Goal: Task Accomplishment & Management: Complete application form

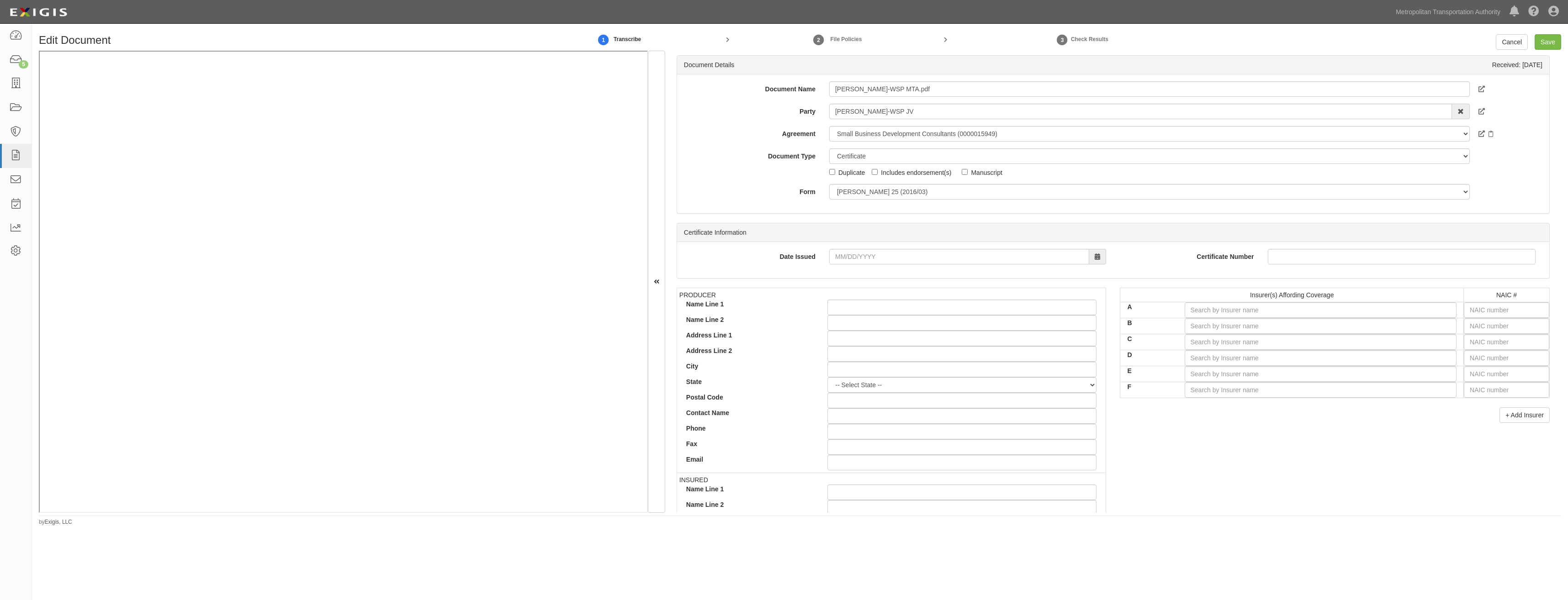
click at [687, 149] on label "Document Type" at bounding box center [749, 155] width 145 height 12
click at [829, 149] on select "Unassigned Binder Cancellation Notice Certificate Contract Endorsement Insuranc…" at bounding box center [1149, 156] width 640 height 16
click at [1523, 315] on input "text" at bounding box center [1507, 310] width 85 height 16
click at [1514, 306] on input "text" at bounding box center [1507, 310] width 85 height 16
type input "16862"
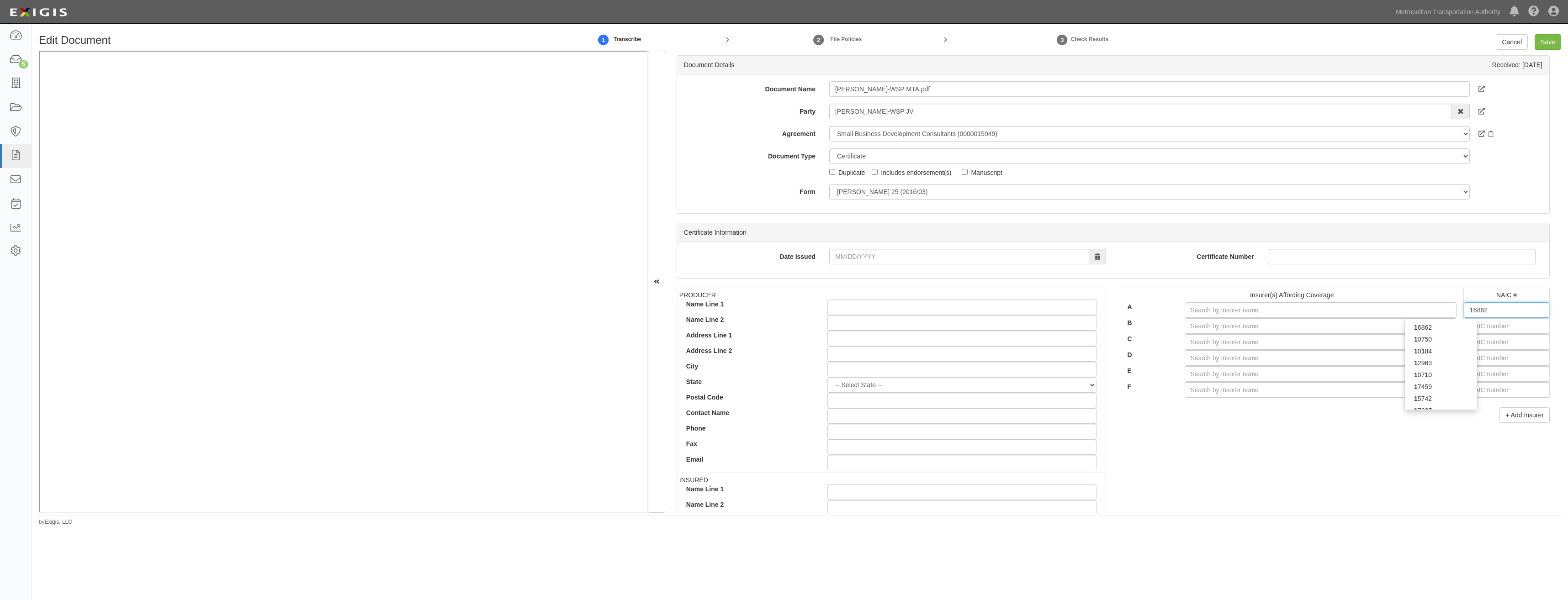
type input "16"
type input "16273"
type input "1627"
type input "16275"
click at [1437, 332] on div "16275" at bounding box center [1441, 327] width 72 height 12
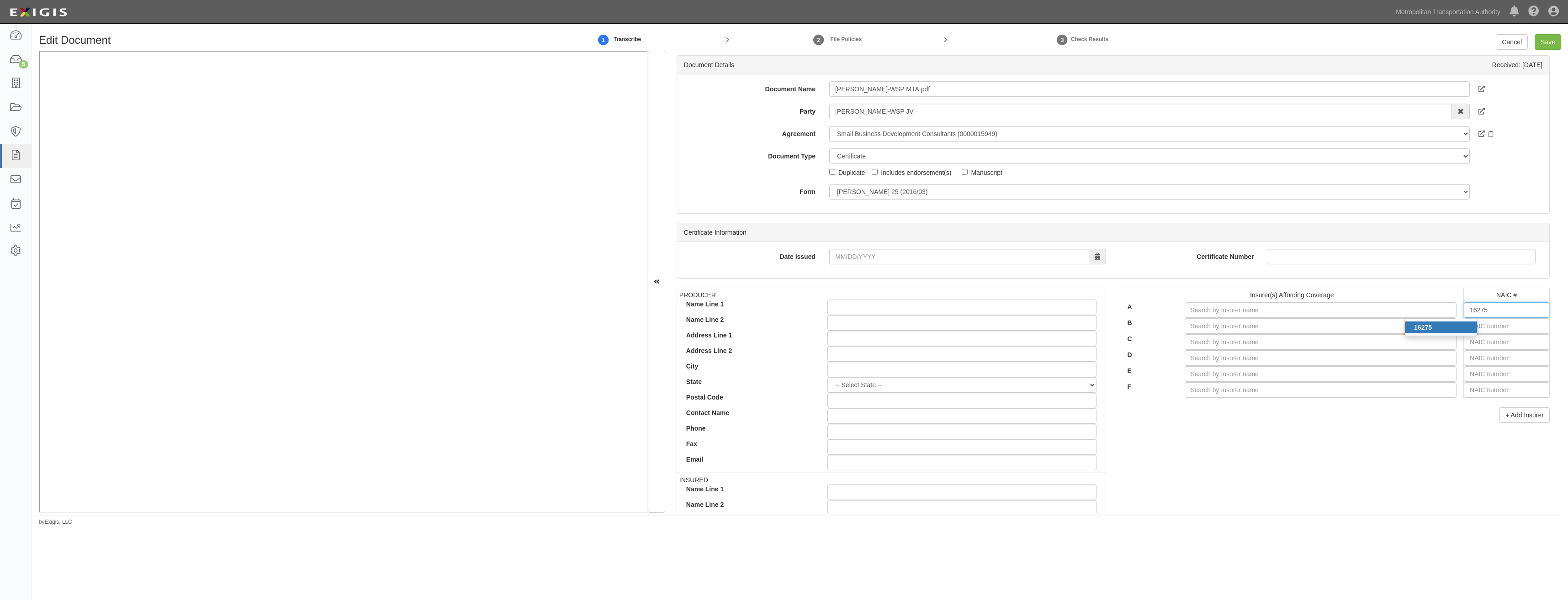
type input "Vantage Risk Specialty Insurance Company (A- XII Rating)"
type input "16275"
click at [1508, 325] on input "text" at bounding box center [1507, 326] width 85 height 16
type input "25232"
type input "2"
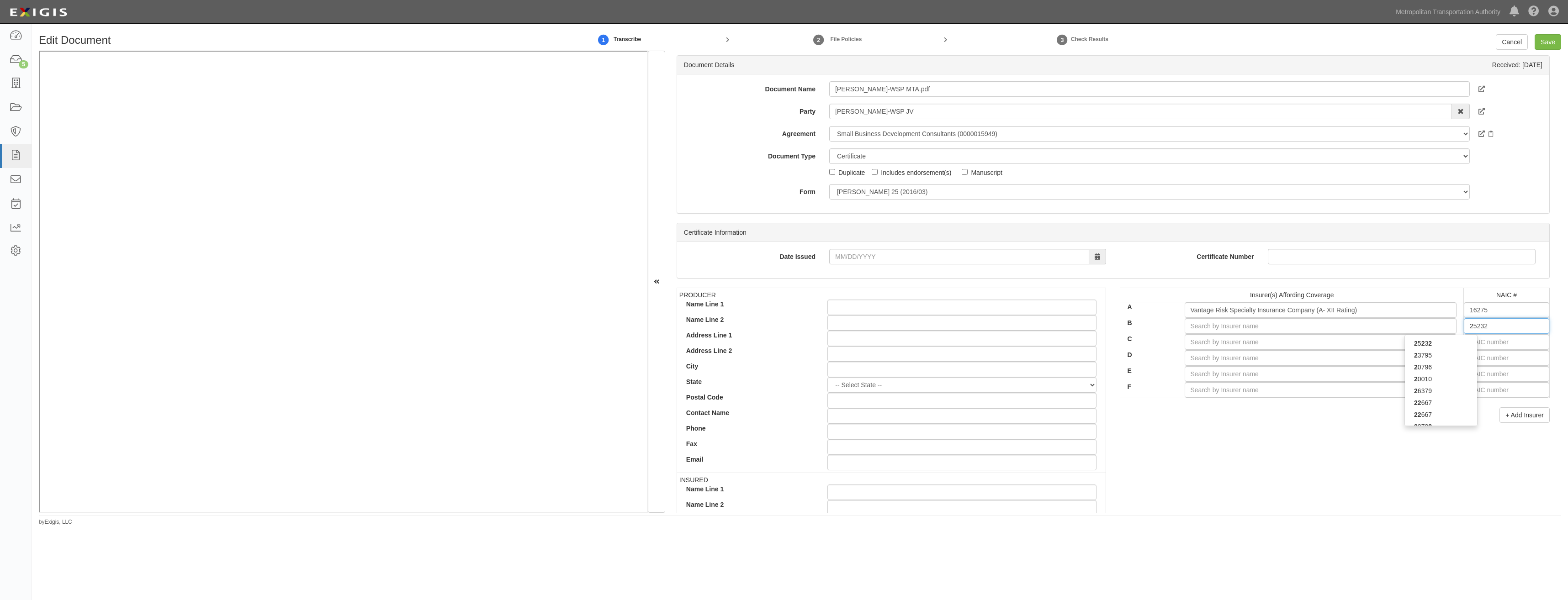
type input "21571"
type input "21"
type input "21199"
type input "2119"
type input "21199"
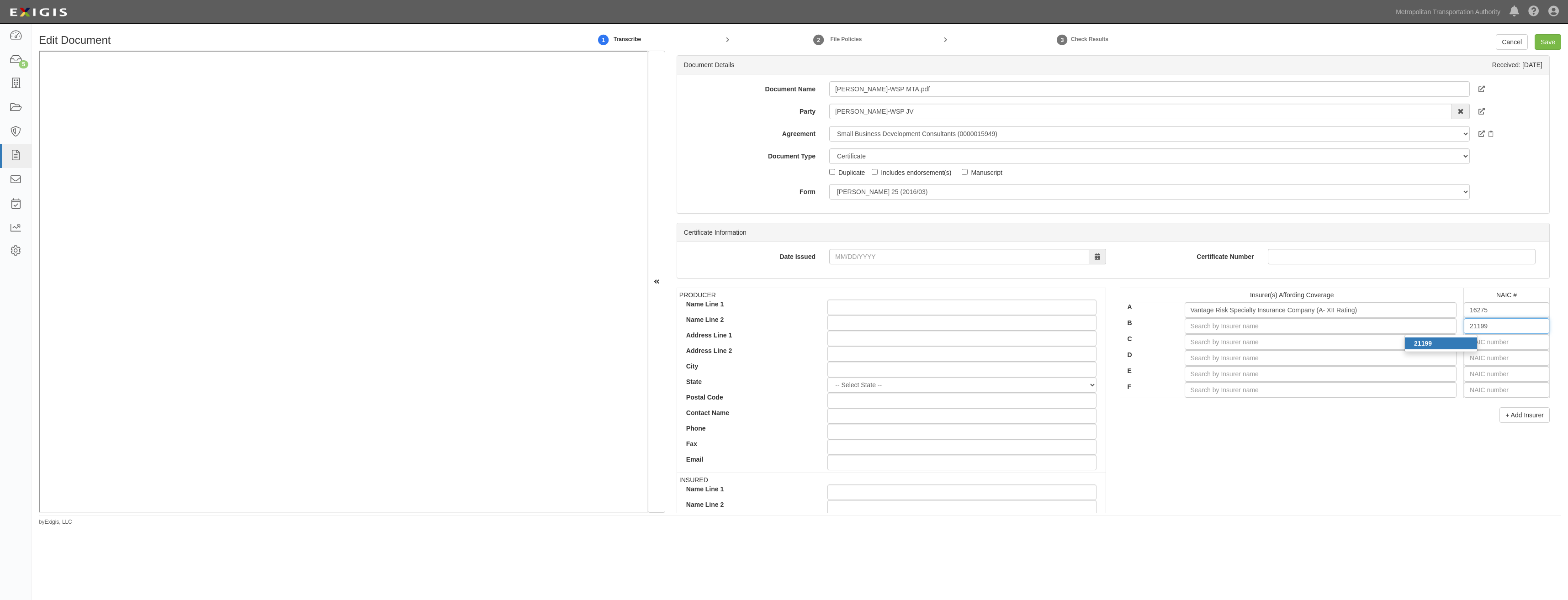
click at [1465, 344] on div "21199" at bounding box center [1441, 344] width 72 height 12
type input "Arch Specialty Insurance Company (A+ XV Rating)"
type input "21199"
click at [1485, 343] on input "text" at bounding box center [1507, 342] width 85 height 16
type input "25232"
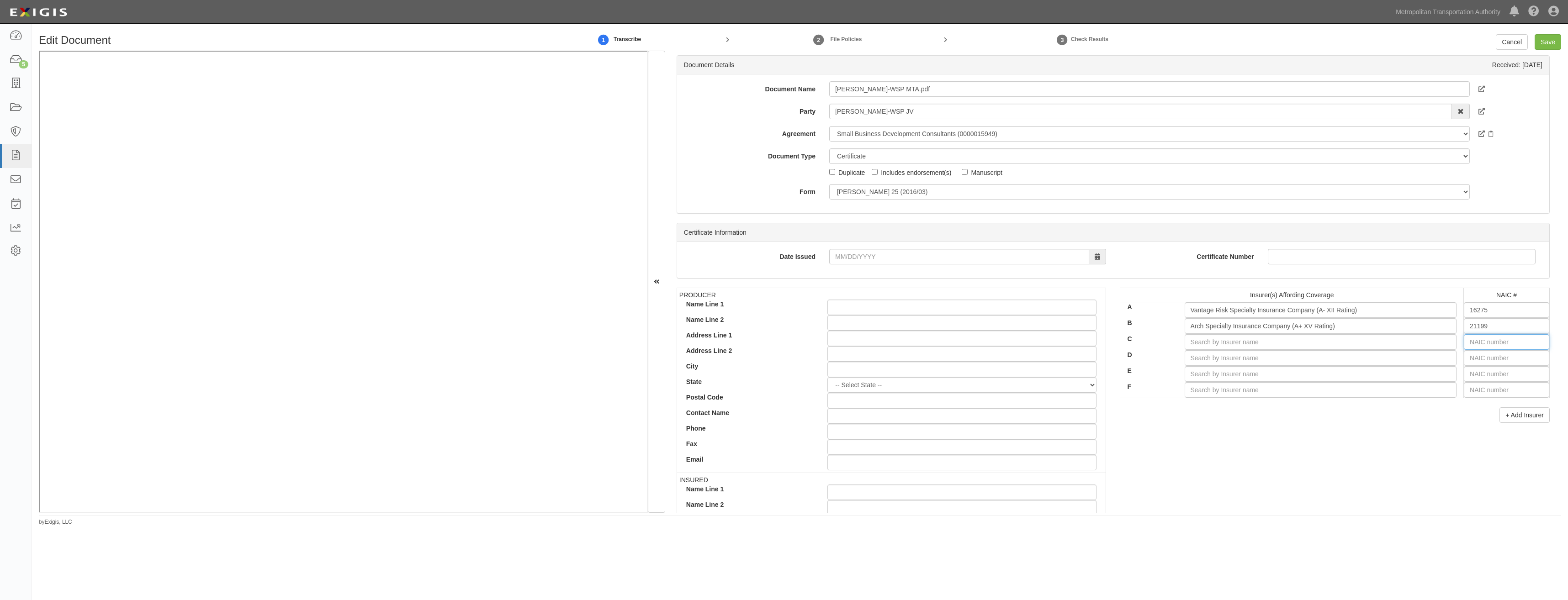
type input "2"
type input "21571"
type input "21"
type input "21199"
type input "211"
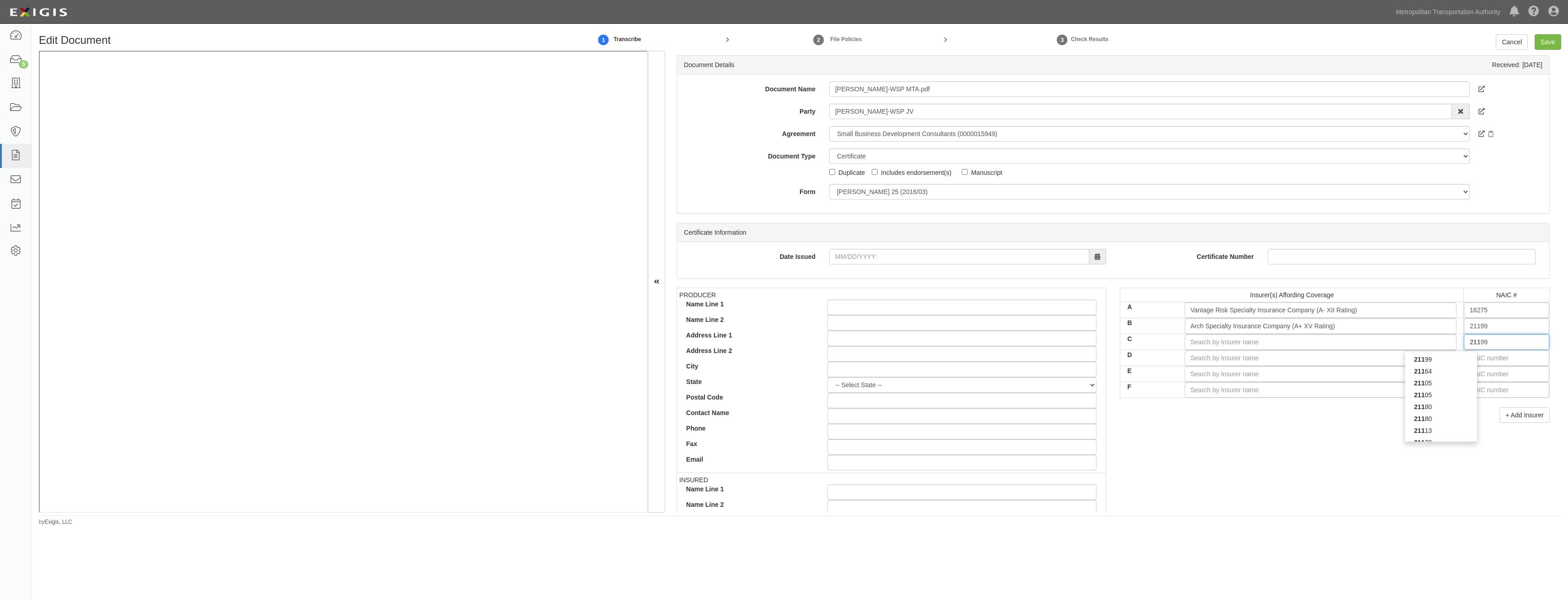
type input "21113"
type input "2111"
type input "21113"
click at [1450, 357] on div "21113" at bounding box center [1441, 360] width 72 height 12
type input "United States Fire Insurance Company (A XV Rating)"
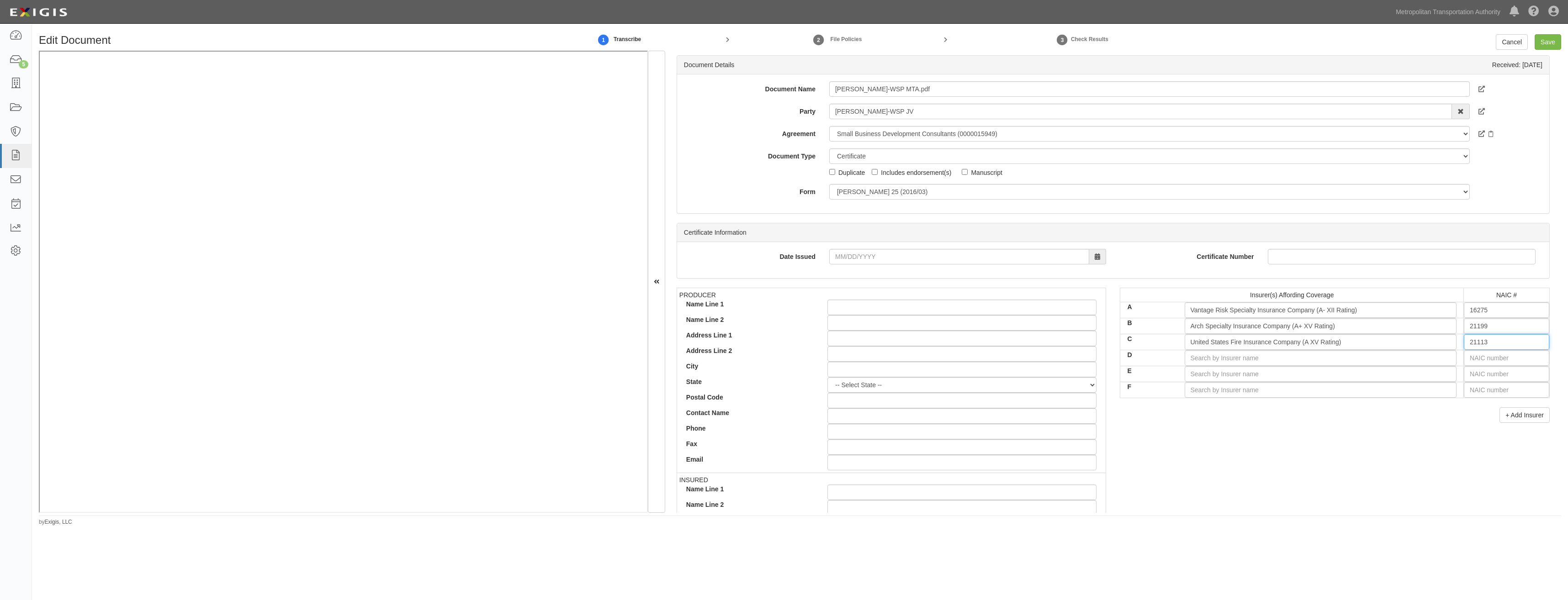
type input "21113"
click at [1496, 363] on input "text" at bounding box center [1507, 358] width 85 height 16
type input "44725"
type input "4"
type input "42757"
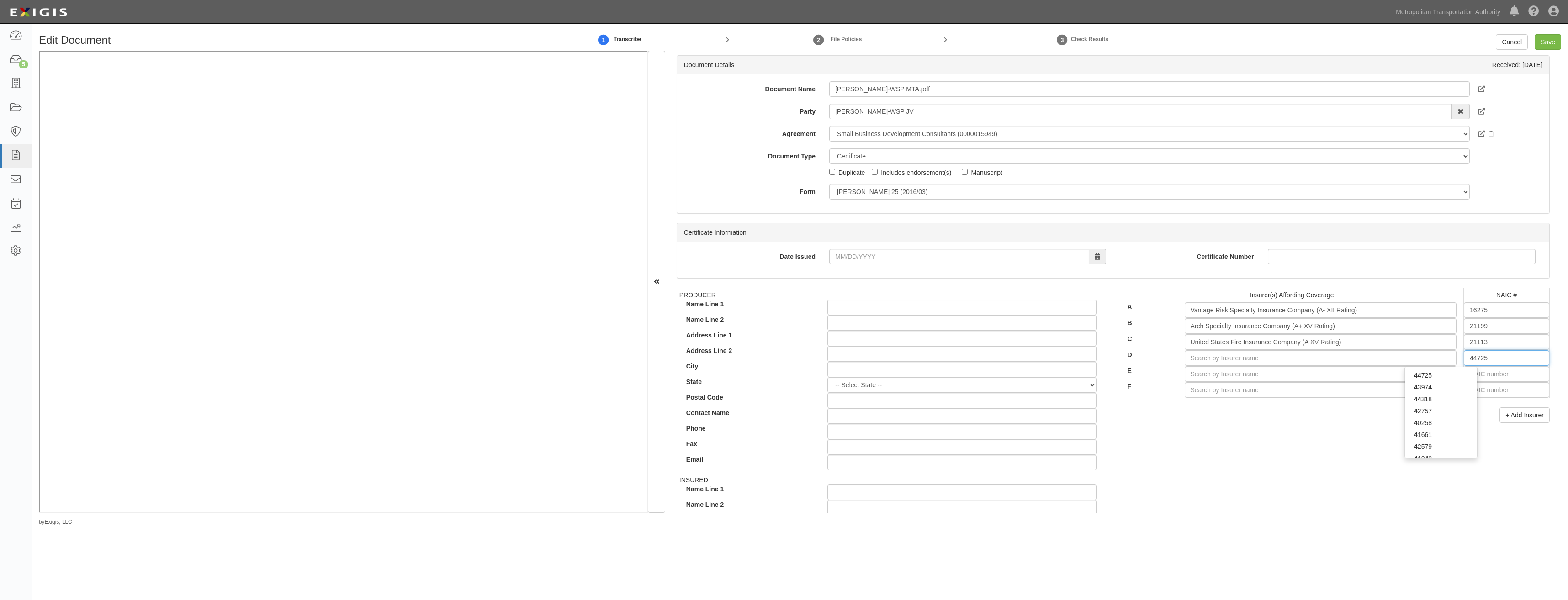
type input "42"
type input "42390"
type input "423"
type input "42307"
type input "4230"
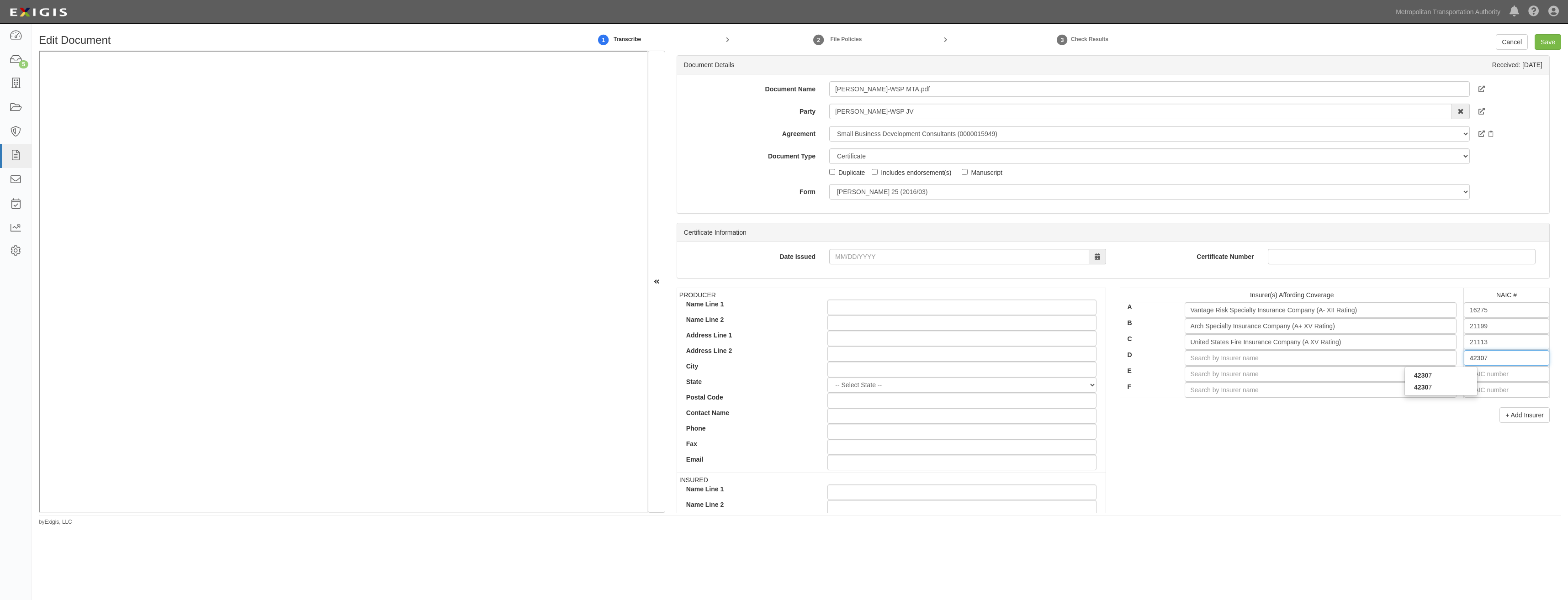
type input "42307"
click at [1445, 384] on div "42307" at bounding box center [1441, 388] width 72 height 12
type input "Navigators Insurance Company (A+ XV Rating)"
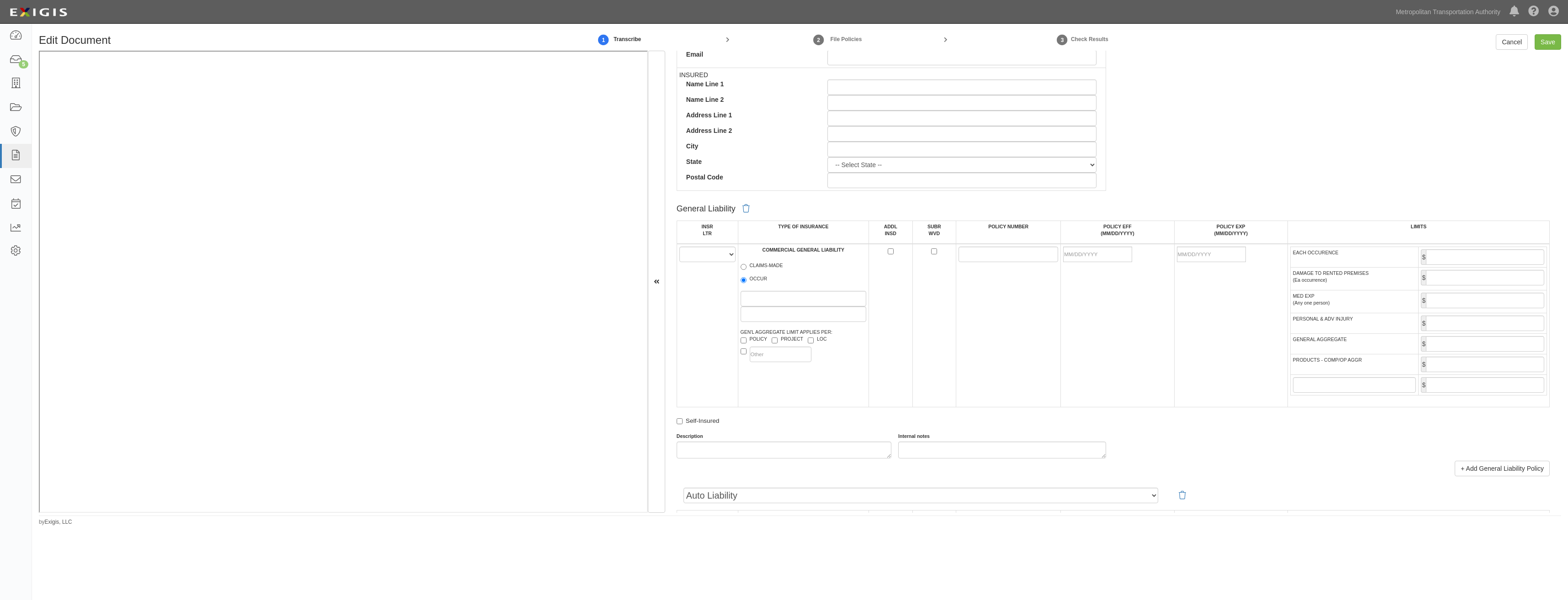
scroll to position [457, 0]
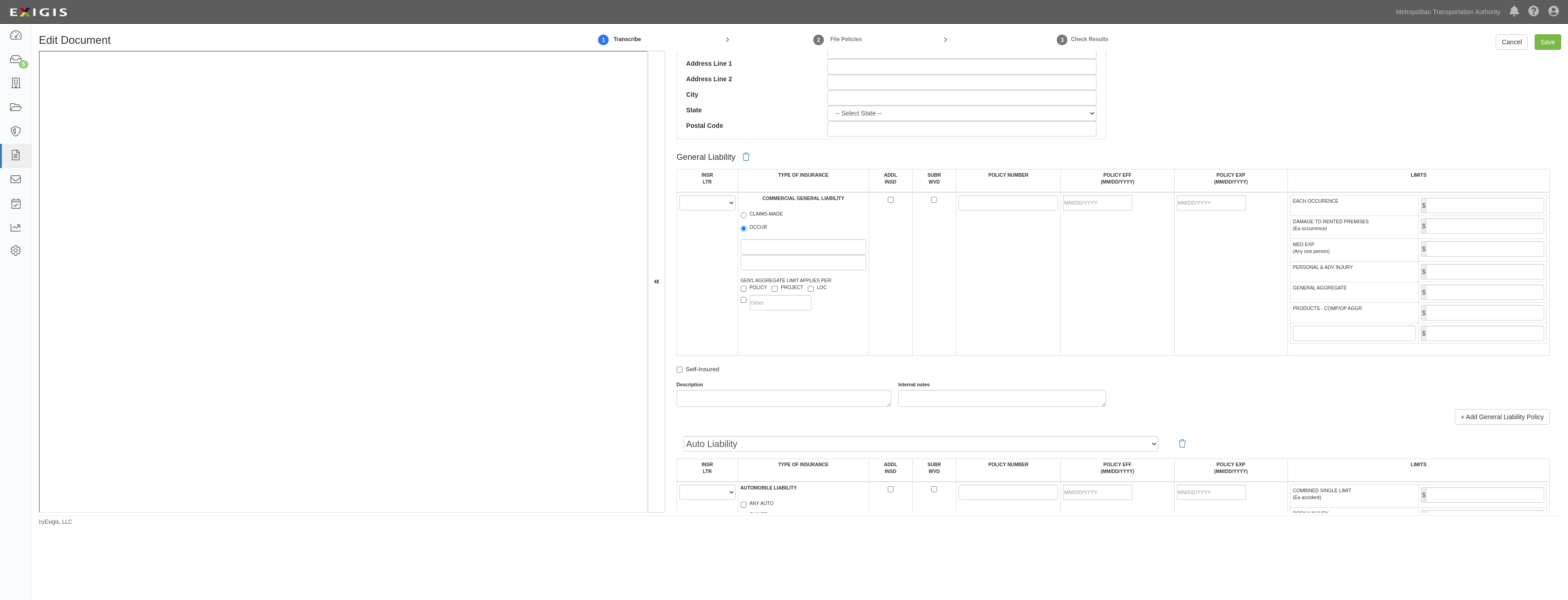
type input "42307"
click at [710, 197] on select "A B C D E F" at bounding box center [707, 203] width 56 height 16
select select "A"
click at [679, 195] on select "A B C D E F" at bounding box center [707, 203] width 56 height 16
click at [749, 227] on label "OCCUR" at bounding box center [754, 228] width 27 height 9
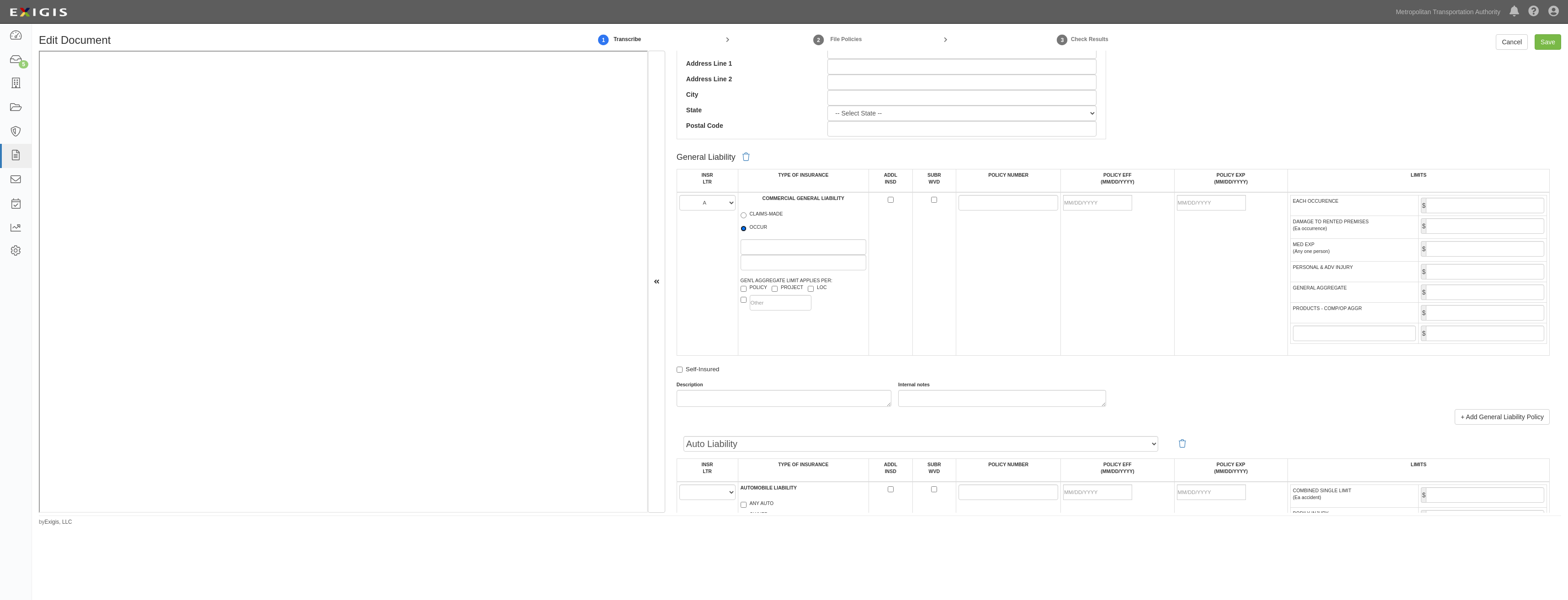
click at [746, 227] on input "OCCUR" at bounding box center [744, 229] width 6 height 6
radio input "true"
click at [813, 285] on label "LOC" at bounding box center [817, 288] width 19 height 9
click at [813, 286] on input "LOC" at bounding box center [811, 289] width 6 height 6
checkbox input "true"
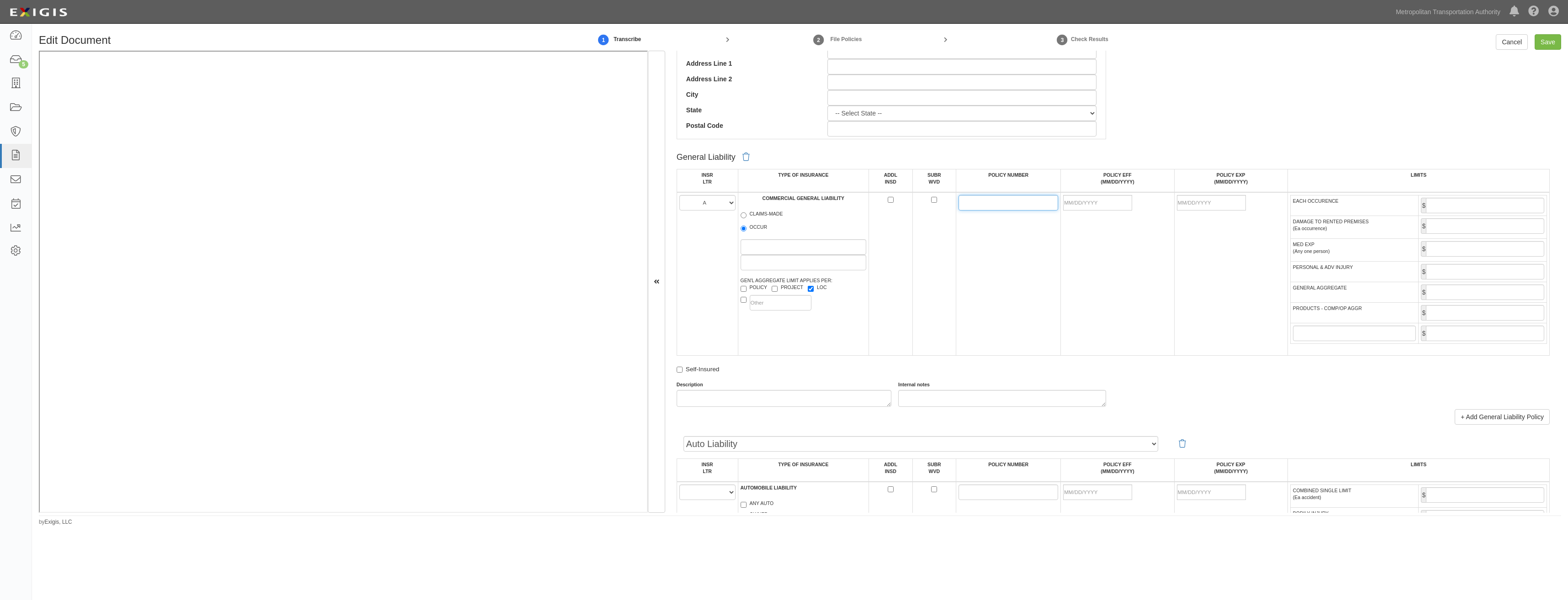
click at [959, 202] on input "POLICY NUMBER" at bounding box center [1009, 203] width 100 height 16
paste input "P03GL0000064641"
type input "P03GL0000064641"
click at [1103, 204] on input "POLICY EFF (MM/DD/YYYY)" at bounding box center [1097, 203] width 69 height 16
type input "08/01/2025"
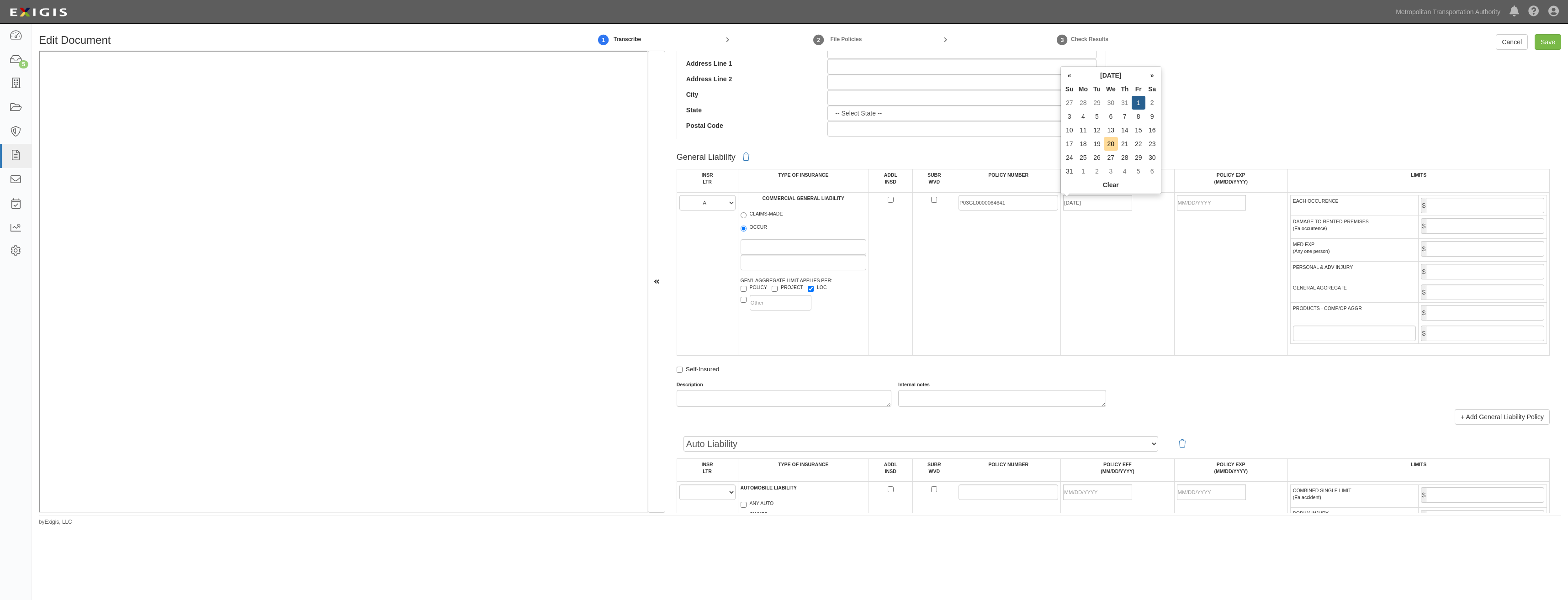
type input "[DATE]"
click at [1211, 246] on td "[DATE]" at bounding box center [1231, 274] width 113 height 164
click at [1463, 210] on input "EACH OCCURENCE" at bounding box center [1485, 206] width 118 height 16
type input "2,000,000"
click at [1447, 294] on input "GENERAL AGGREGATE" at bounding box center [1485, 293] width 118 height 16
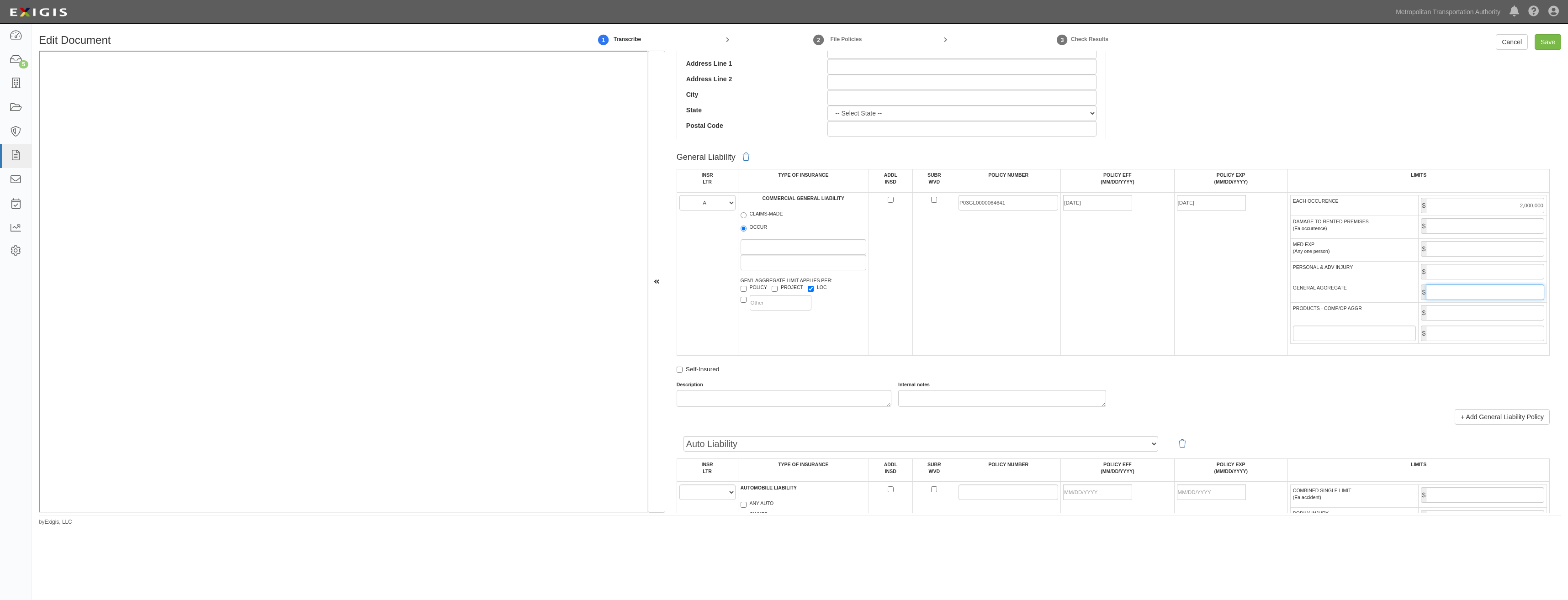
type input "4,000,000"
drag, startPoint x: 1457, startPoint y: 313, endPoint x: 1455, endPoint y: 318, distance: 5.4
click at [1457, 313] on input "PRODUCTS - COMP/OP AGGR" at bounding box center [1485, 313] width 118 height 16
type input "4,000,000"
click at [1043, 323] on td "P03GL0000064641" at bounding box center [1009, 274] width 105 height 164
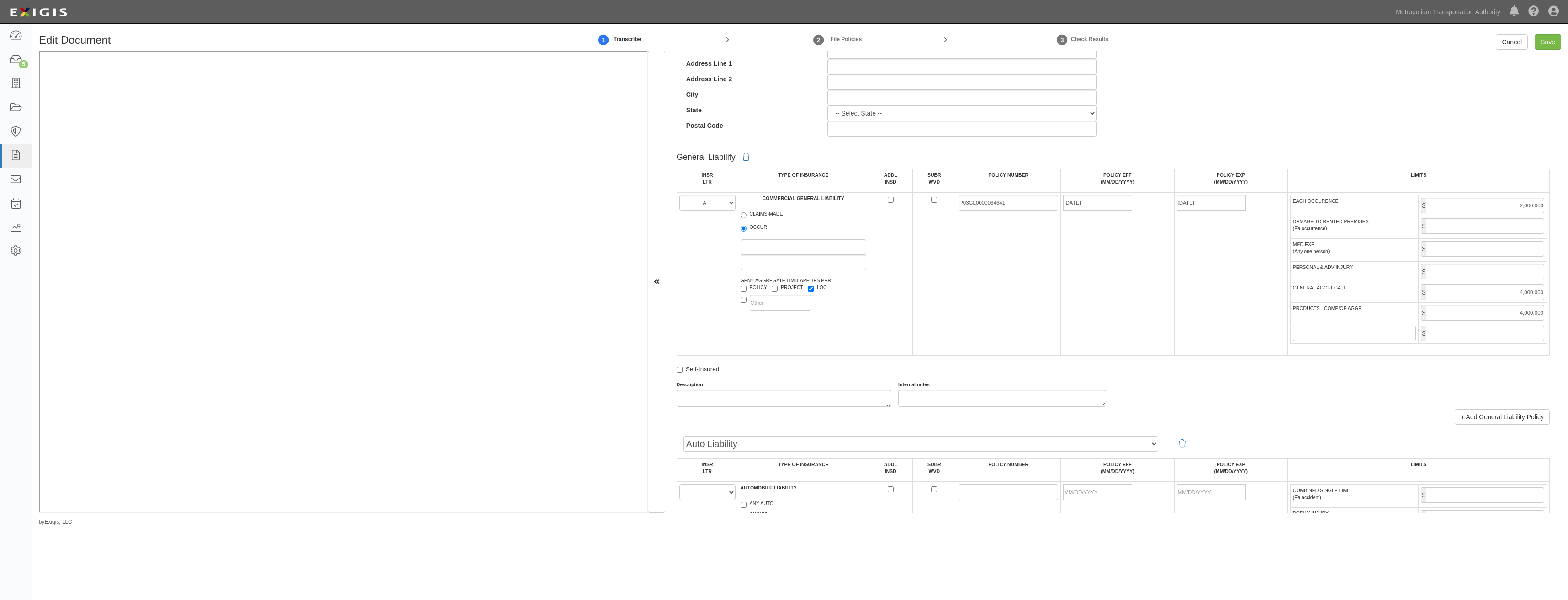
click at [1065, 269] on td "08/01/2025" at bounding box center [1118, 274] width 113 height 164
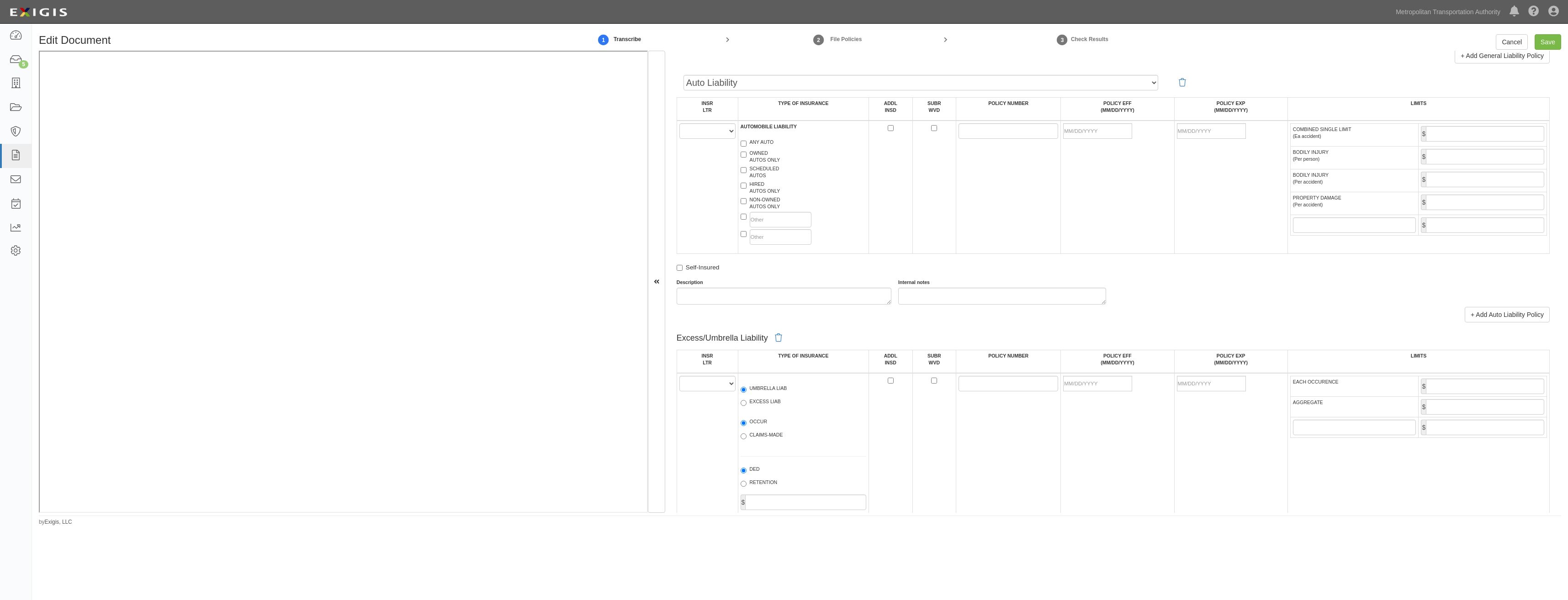
scroll to position [822, 0]
click at [701, 127] on select "A B C D E F" at bounding box center [707, 127] width 56 height 16
select select "A"
click at [679, 119] on select "A B C D E F" at bounding box center [707, 127] width 56 height 16
click at [768, 187] on label "HIRED AUTOS ONLY" at bounding box center [760, 183] width 40 height 14
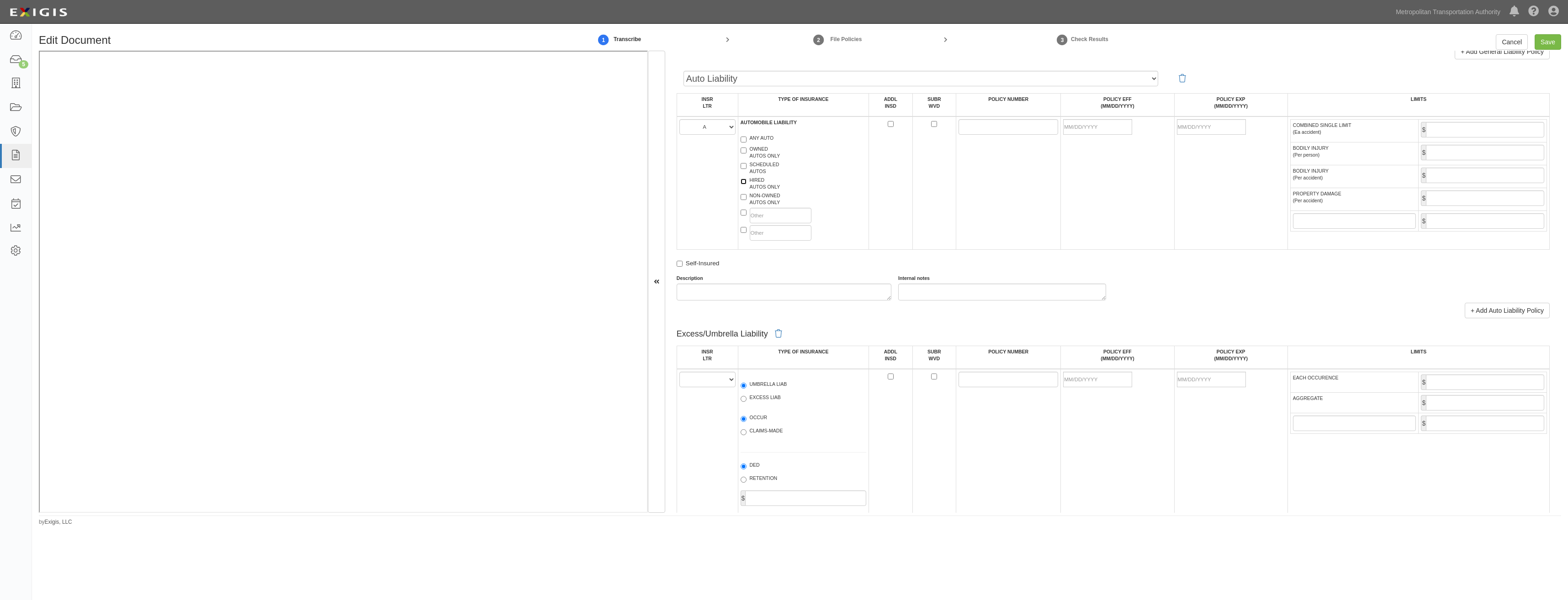
click at [746, 184] on input "HIRED AUTOS ONLY" at bounding box center [744, 181] width 6 height 6
checkbox input "true"
click at [766, 197] on label "NON-OWNED AUTOS ONLY" at bounding box center [760, 199] width 40 height 14
click at [746, 197] on input "NON-OWNED AUTOS ONLY" at bounding box center [744, 197] width 6 height 6
checkbox input "true"
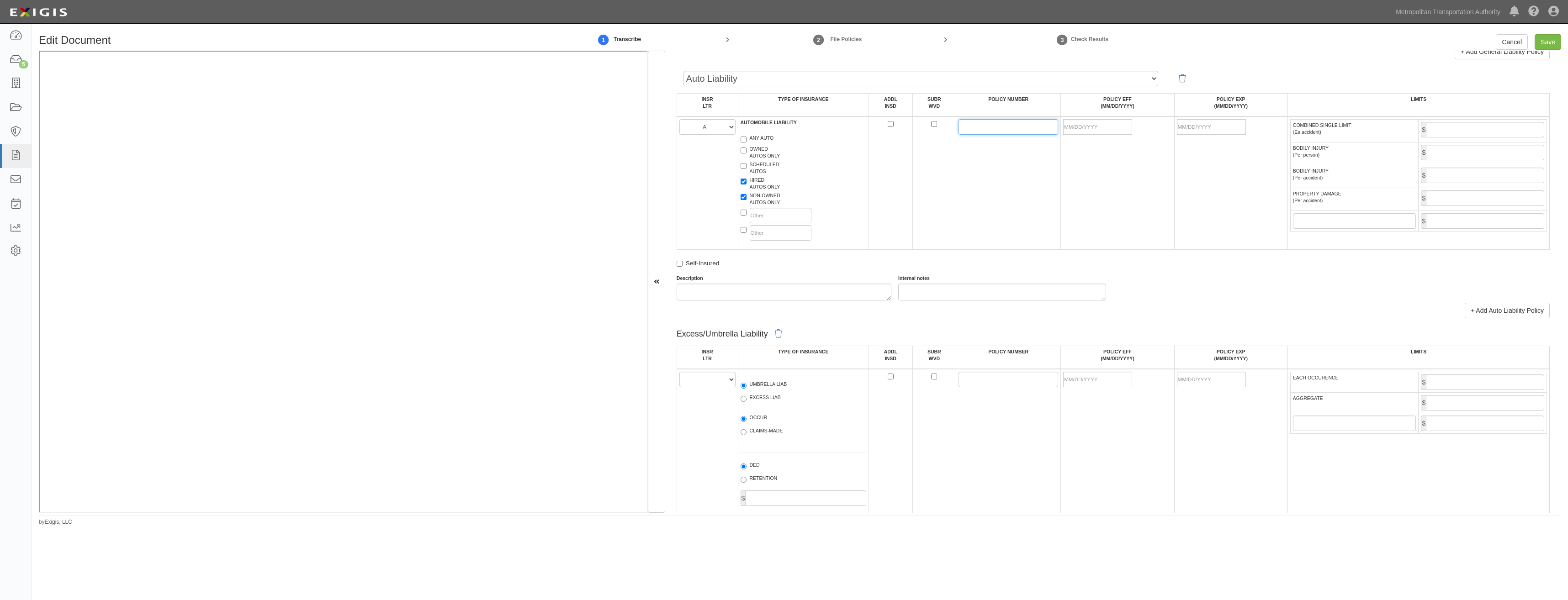
click at [973, 128] on input "POLICY NUMBER" at bounding box center [1009, 127] width 100 height 16
paste input "P03GL0000064641"
type input "P03GL0000064641"
click at [1086, 193] on td at bounding box center [1118, 183] width 113 height 133
drag, startPoint x: 1094, startPoint y: 129, endPoint x: 1051, endPoint y: 158, distance: 51.9
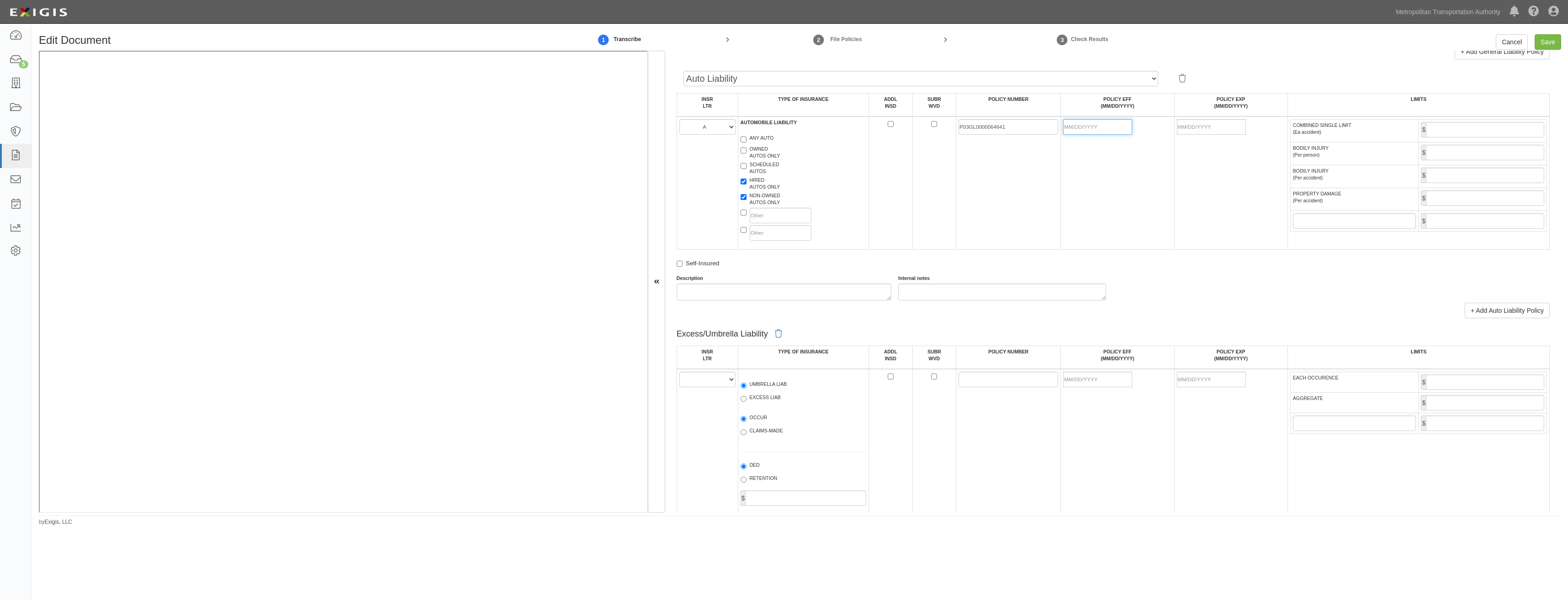
click at [1094, 129] on input "POLICY EFF (MM/DD/YYYY)" at bounding box center [1097, 127] width 69 height 16
type input "08/01/2025"
type input "[DATE]"
click at [1045, 175] on td "P03GL0000064641" at bounding box center [1009, 183] width 105 height 133
click at [1479, 135] on input "COMBINED SINGLE LIMIT (Ea accident)" at bounding box center [1485, 130] width 118 height 16
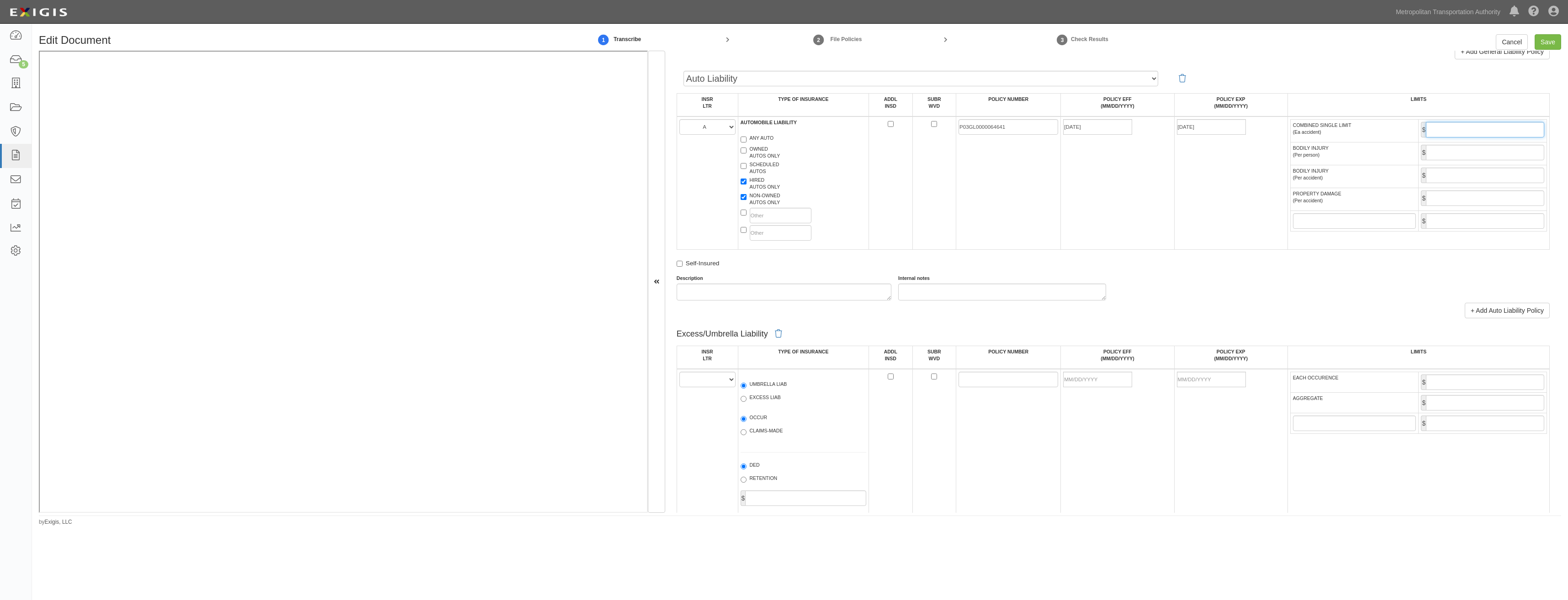
type input "1,000,000"
click at [1164, 163] on td "08/01/2025" at bounding box center [1118, 183] width 113 height 133
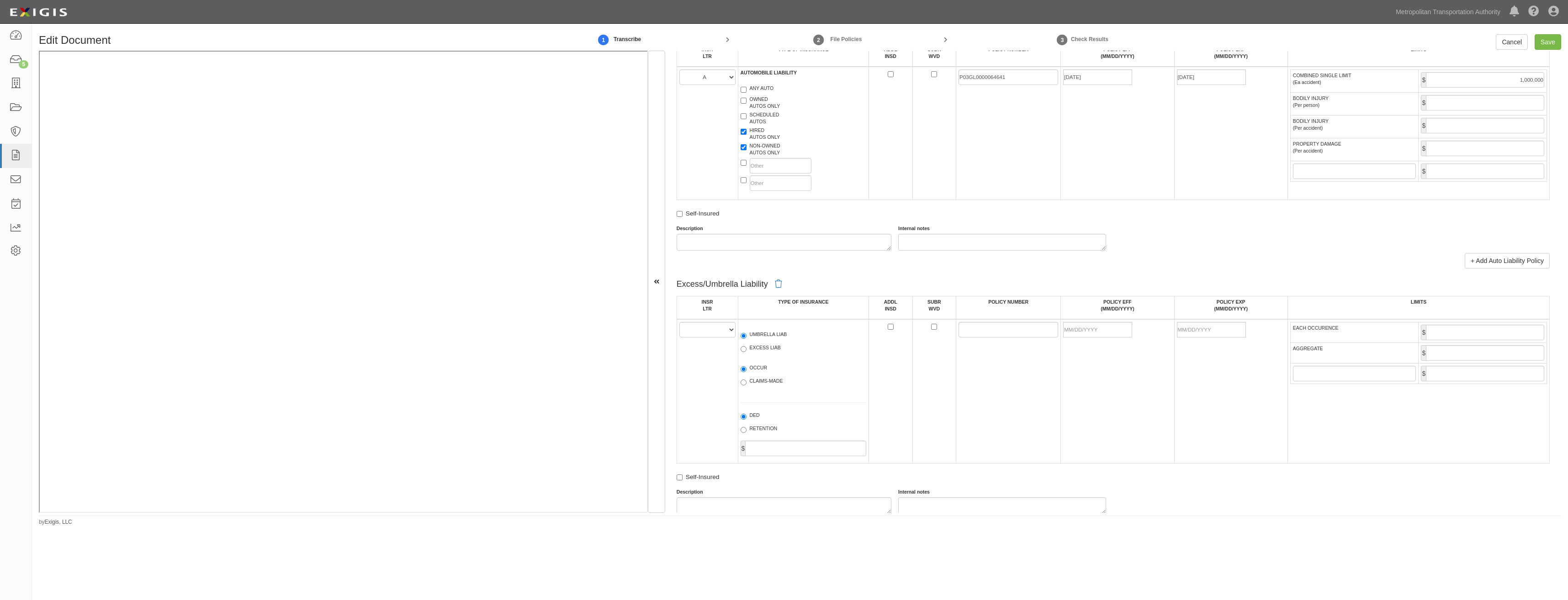
scroll to position [1050, 0]
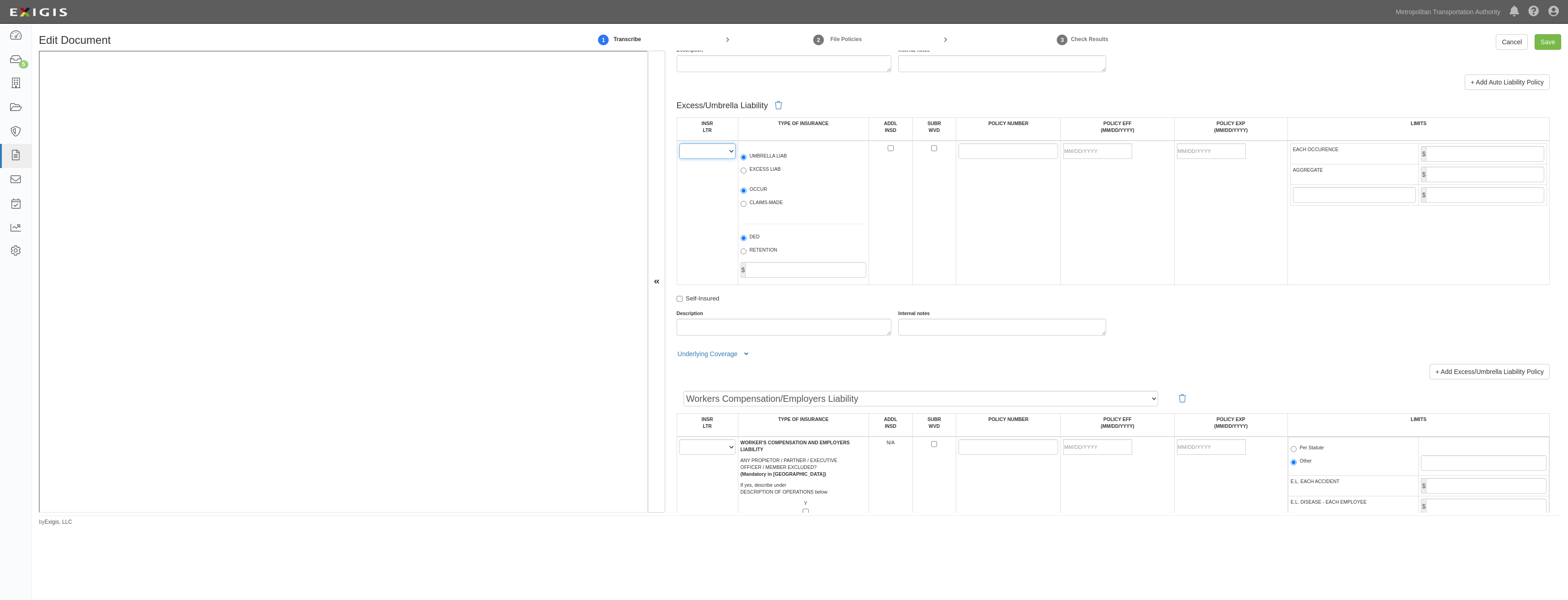
click at [715, 155] on select "A B C D E F" at bounding box center [707, 152] width 56 height 16
select select "B"
click at [679, 144] on select "A B C D E F" at bounding box center [707, 152] width 56 height 16
click at [752, 169] on label "EXCESS LIAB" at bounding box center [761, 170] width 40 height 9
click at [746, 169] on input "EXCESS LIAB" at bounding box center [744, 170] width 6 height 6
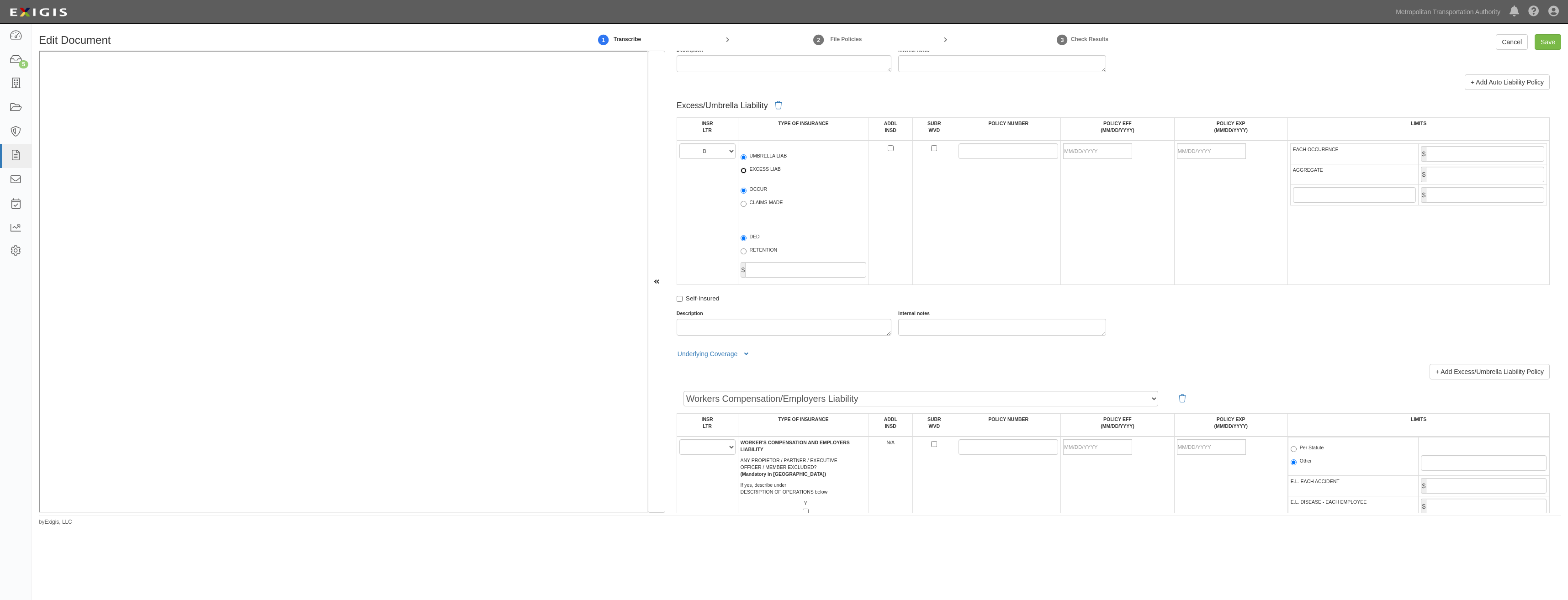
radio input "true"
click at [751, 189] on label "OCCUR" at bounding box center [754, 190] width 27 height 9
click at [746, 189] on input "OCCUR" at bounding box center [744, 190] width 6 height 6
radio input "true"
click at [972, 150] on input "POLICY NUMBER" at bounding box center [1009, 152] width 100 height 16
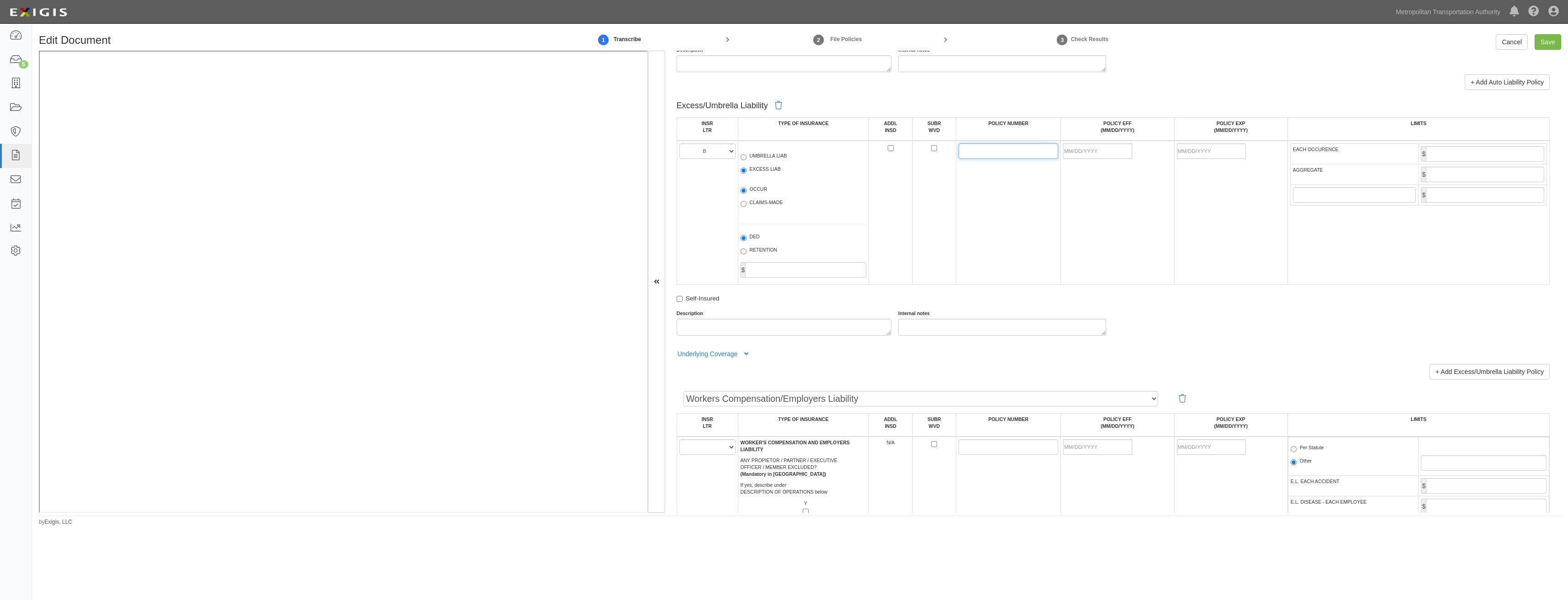
paste input "UXP105614201"
type input "UXP105614201"
click at [983, 231] on td "UXP105614201" at bounding box center [1009, 212] width 105 height 144
click at [1098, 153] on input "POLICY EFF (MM/DD/YYYY)" at bounding box center [1097, 152] width 69 height 16
type input "08/01/2025"
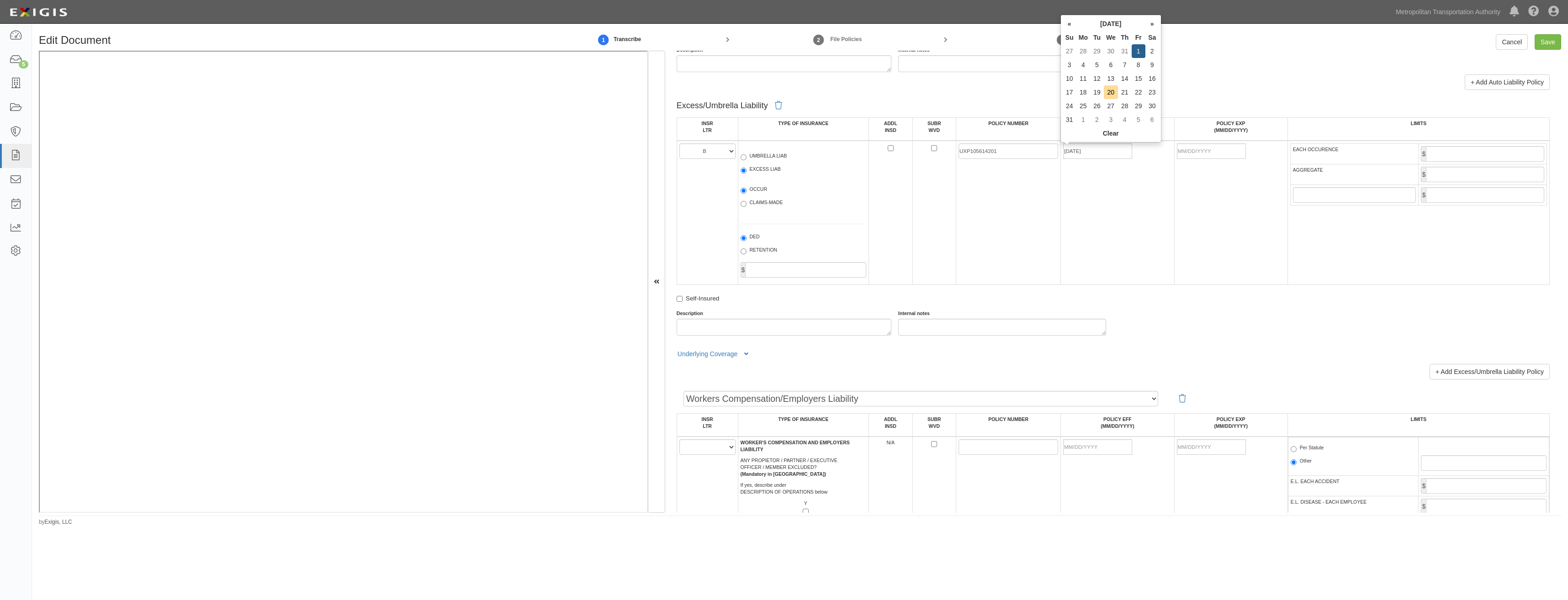
type input "[DATE]"
click at [1144, 209] on td "08/01/2025" at bounding box center [1118, 212] width 113 height 144
click at [1495, 149] on input "EACH OCCURENCE" at bounding box center [1485, 154] width 118 height 16
type input "3,000,000"
click at [1494, 172] on input "AGGREGATE" at bounding box center [1485, 175] width 118 height 16
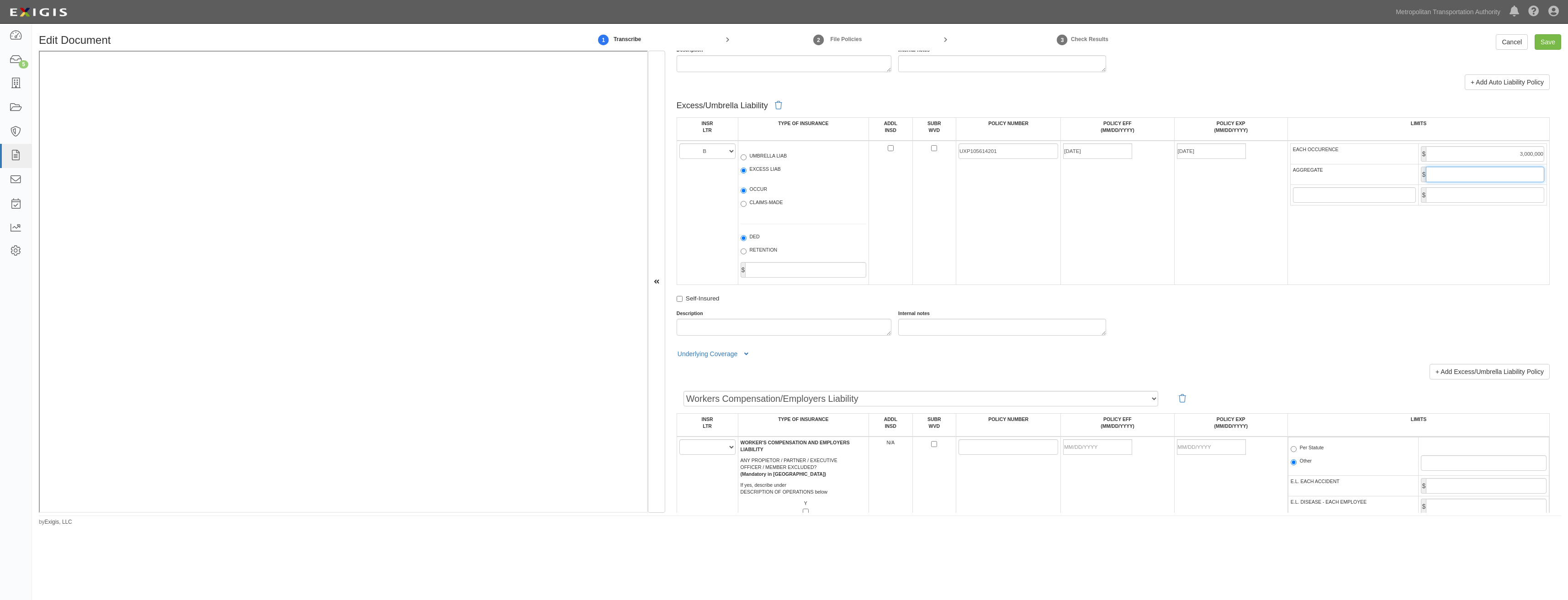
type input "3,000,000"
click at [1101, 222] on td "08/01/2025" at bounding box center [1118, 212] width 113 height 144
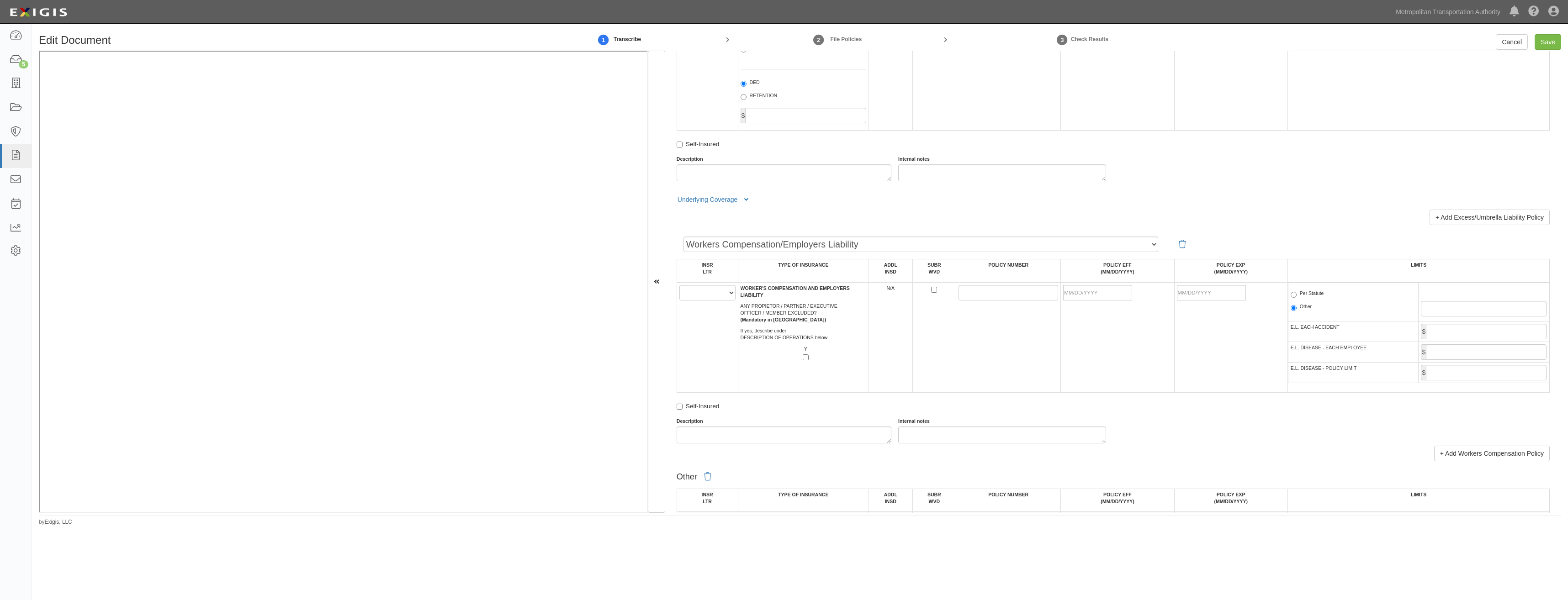
scroll to position [1233, 0]
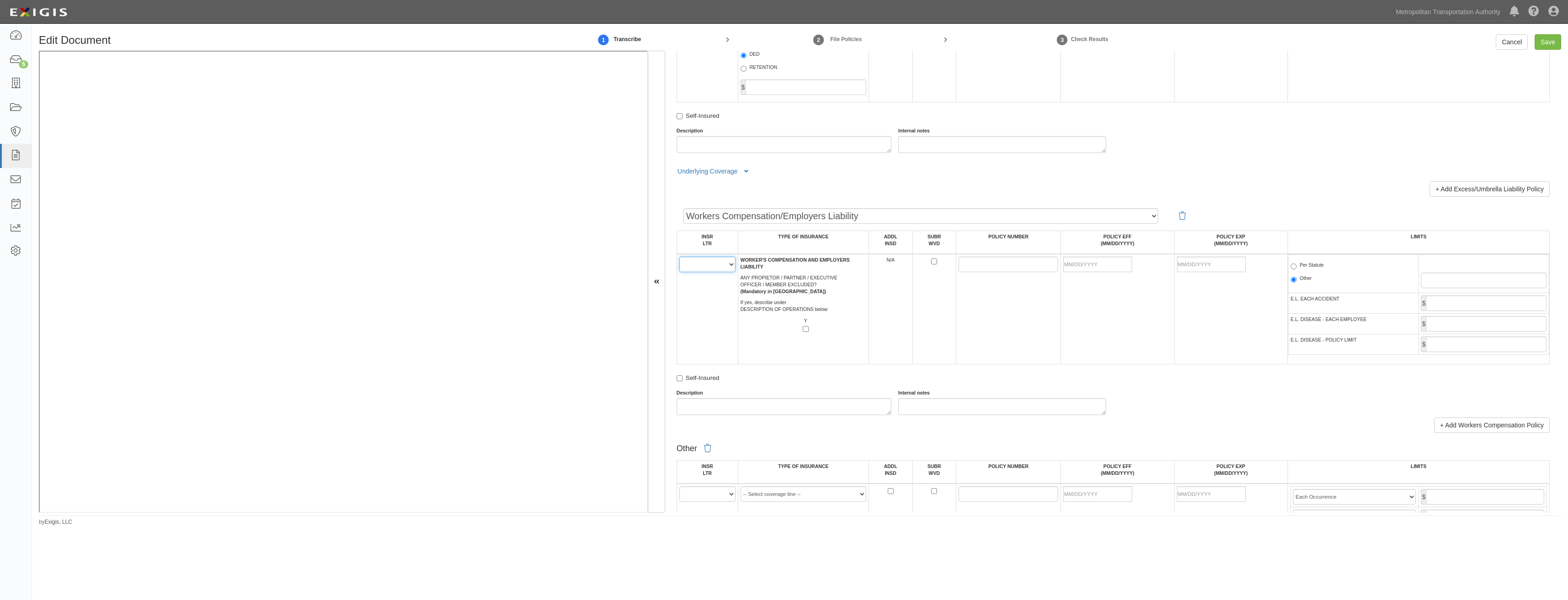
click at [706, 265] on select "A B C D E F" at bounding box center [707, 265] width 56 height 16
select select "C"
click at [679, 257] on select "A B C D E F" at bounding box center [707, 265] width 56 height 16
click at [712, 311] on td "A B C D E F" at bounding box center [707, 309] width 61 height 111
click at [964, 264] on input "POLICY NUMBER" at bounding box center [1009, 265] width 100 height 16
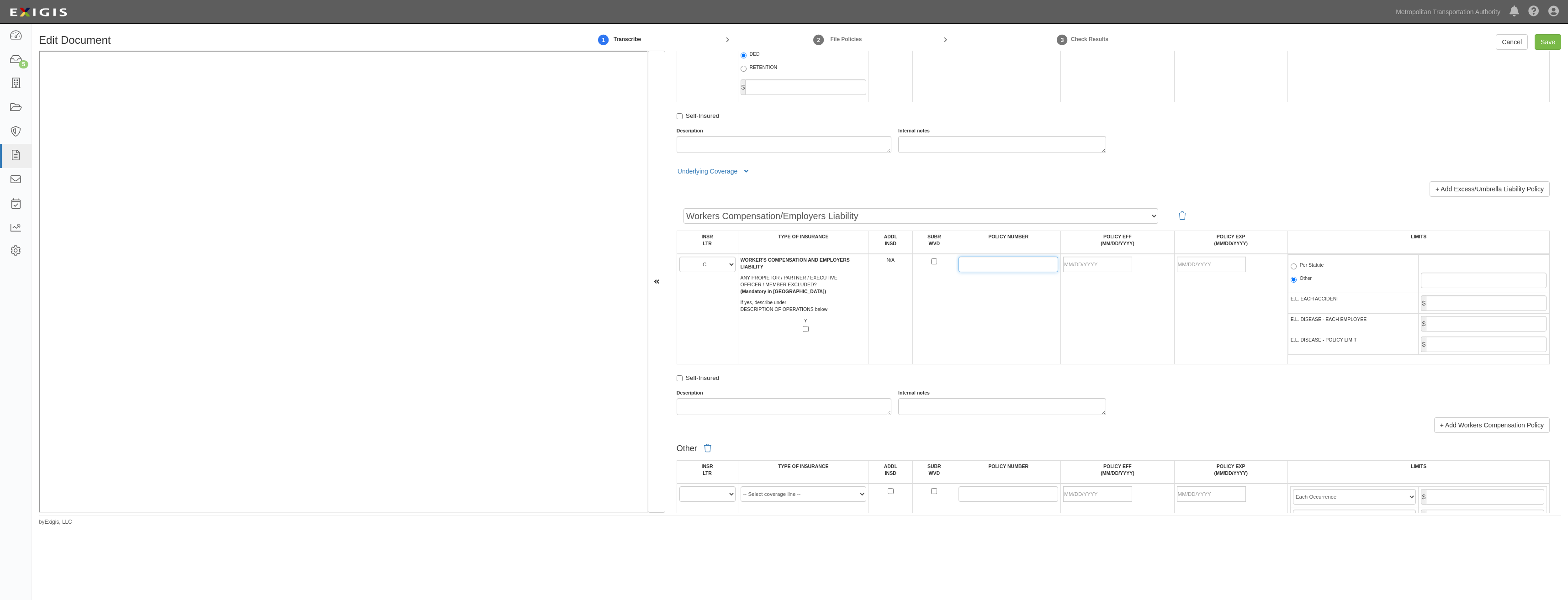
paste input "4087507779"
type input "4087507779"
drag, startPoint x: 1115, startPoint y: 261, endPoint x: 1110, endPoint y: 267, distance: 7.8
click at [1115, 261] on input "POLICY EFF (MM/DD/YYYY)" at bounding box center [1097, 265] width 69 height 16
type input "08/01/2025"
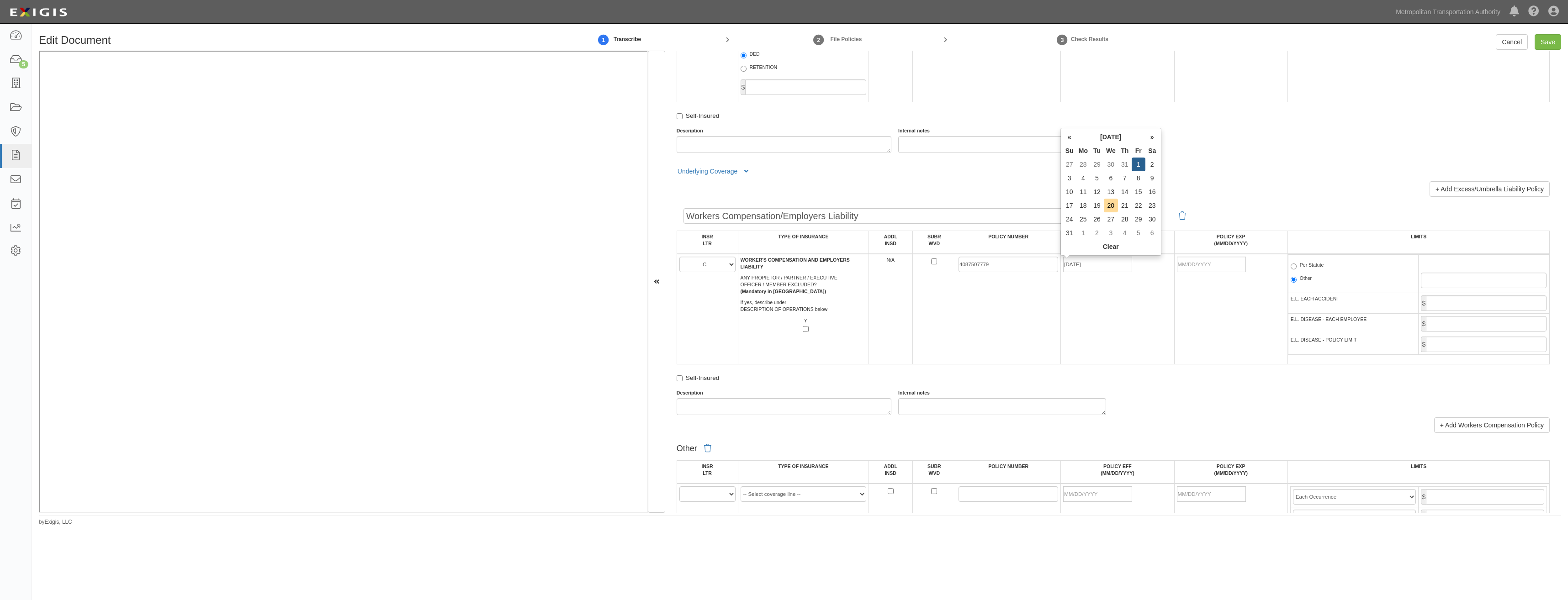
type input "[DATE]"
click at [1208, 308] on td "[DATE]" at bounding box center [1231, 309] width 113 height 111
click at [1304, 267] on label "Per Statute" at bounding box center [1307, 266] width 33 height 9
click at [1297, 267] on input "Per Statute" at bounding box center [1293, 267] width 6 height 6
radio input "true"
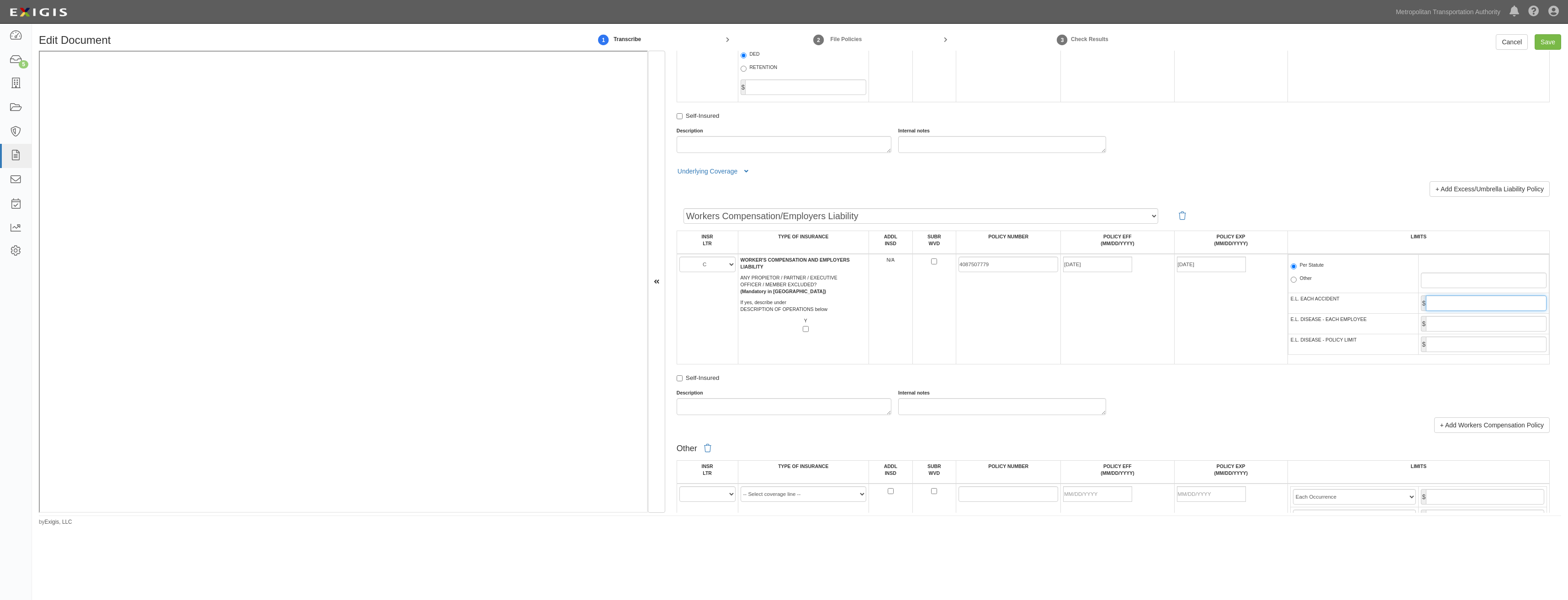
click at [1465, 298] on input "E.L. EACH ACCIDENT" at bounding box center [1486, 304] width 121 height 16
type input "1,000,000"
click at [1467, 327] on input "E.L. DISEASE - EACH EMPLOYEE" at bounding box center [1486, 324] width 121 height 16
type input "1,000,000"
click at [1464, 343] on input "E.L. DISEASE - POLICY LIMIT" at bounding box center [1486, 344] width 121 height 16
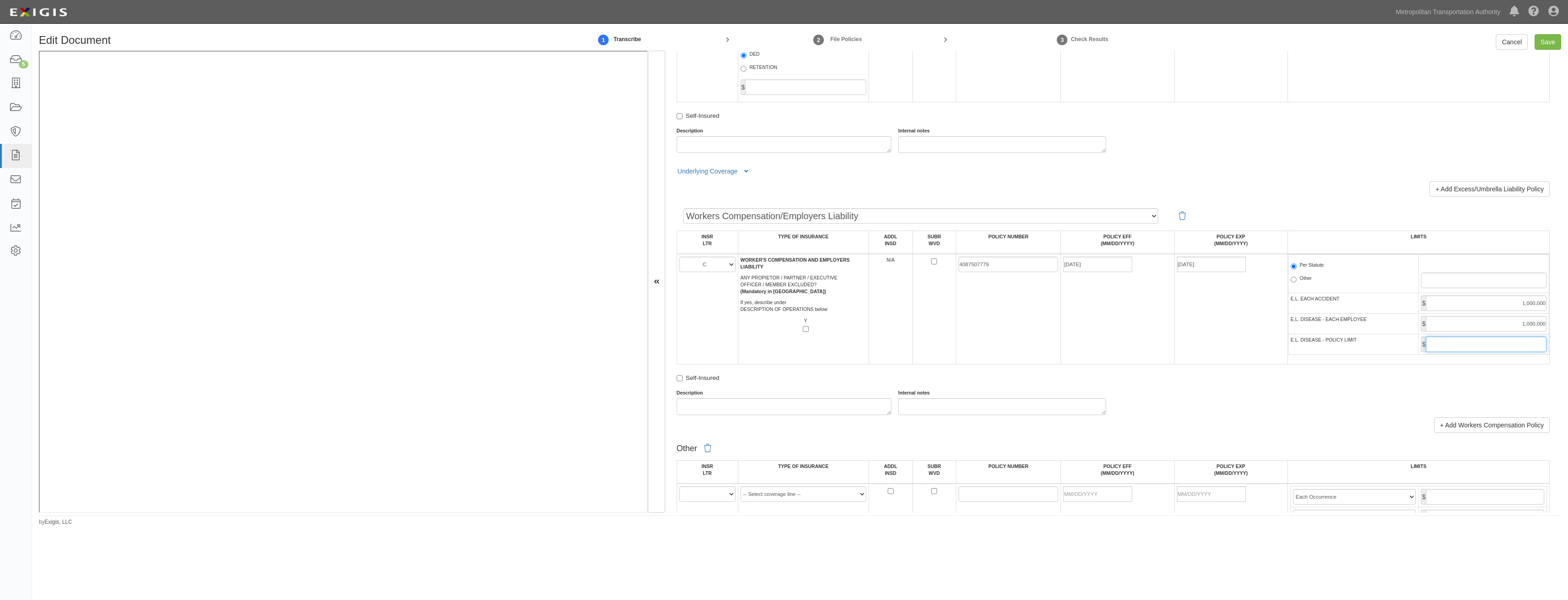
type input "1,000,000"
click at [1051, 360] on td "4087507779" at bounding box center [1009, 309] width 105 height 111
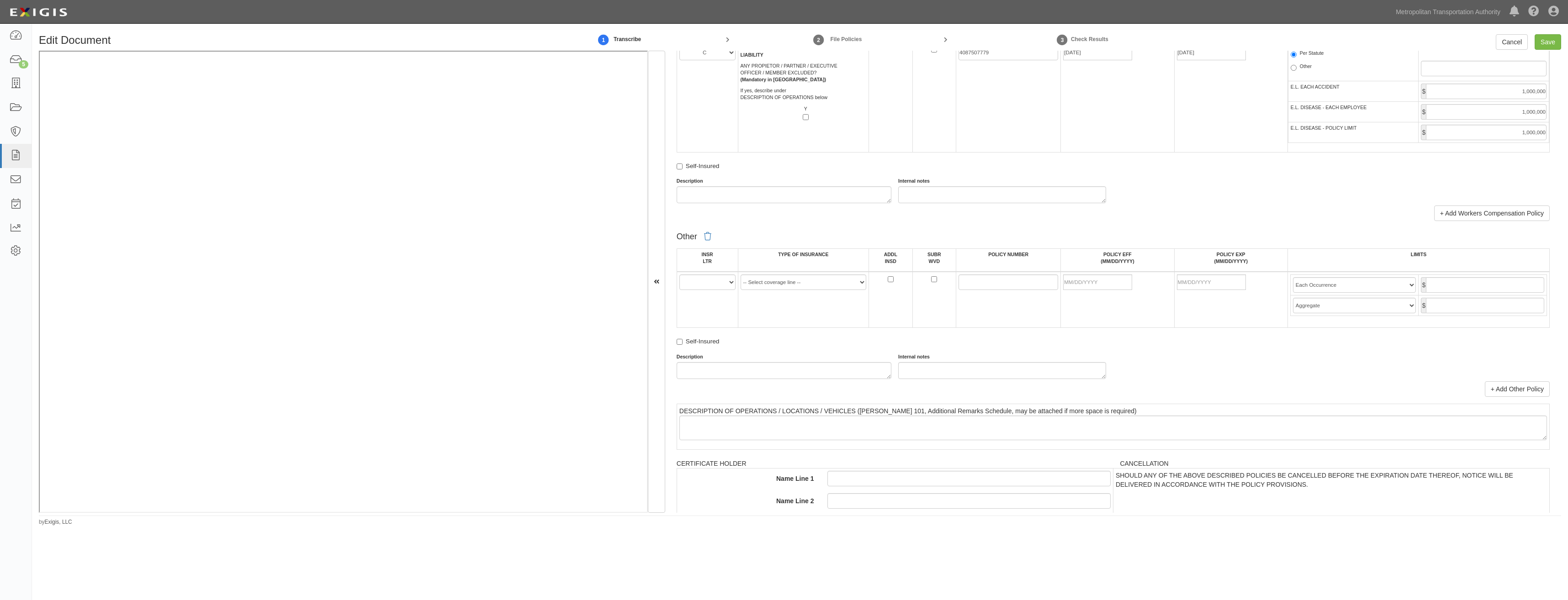
scroll to position [1462, 0]
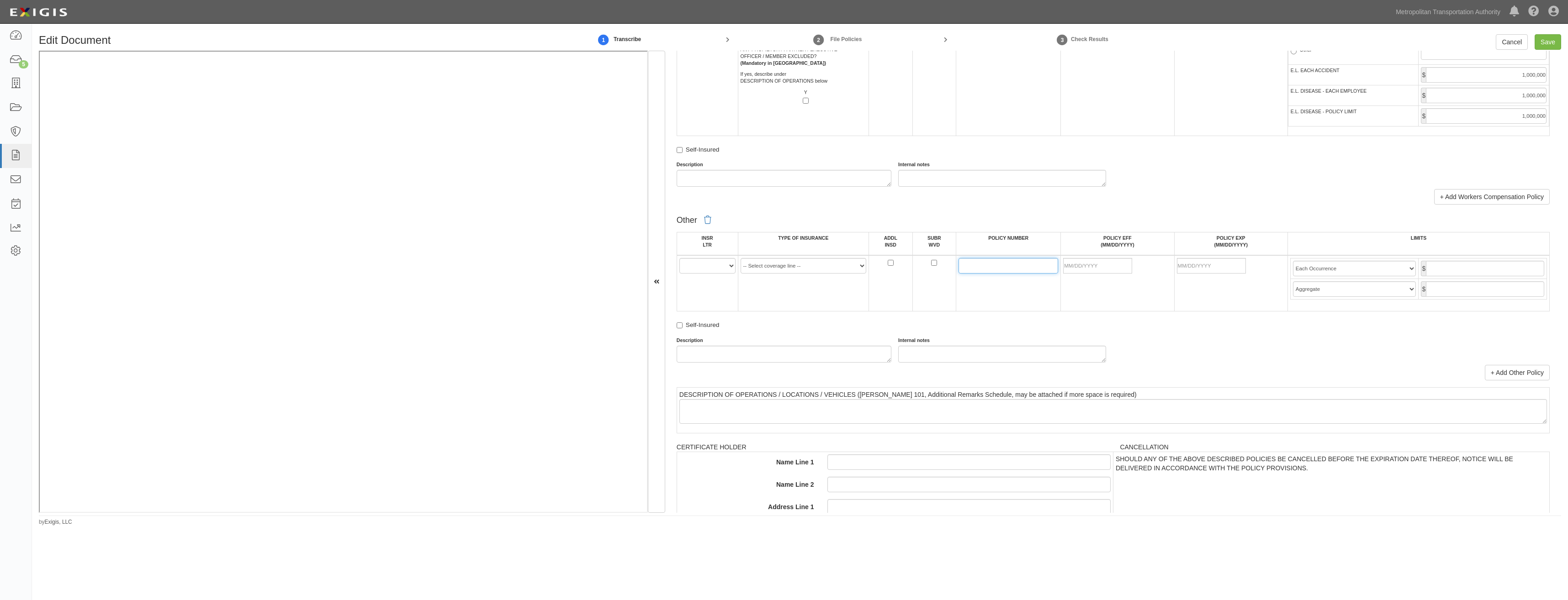
click at [998, 268] on input "POLICY NUMBER" at bounding box center [1009, 266] width 100 height 16
paste input "PCAB50286690825"
type input "PCAB50286690825"
drag, startPoint x: 1101, startPoint y: 260, endPoint x: 1100, endPoint y: 270, distance: 10.0
click at [1101, 260] on input "POLICY EFF (MM/DD/YYYY)" at bounding box center [1097, 266] width 69 height 16
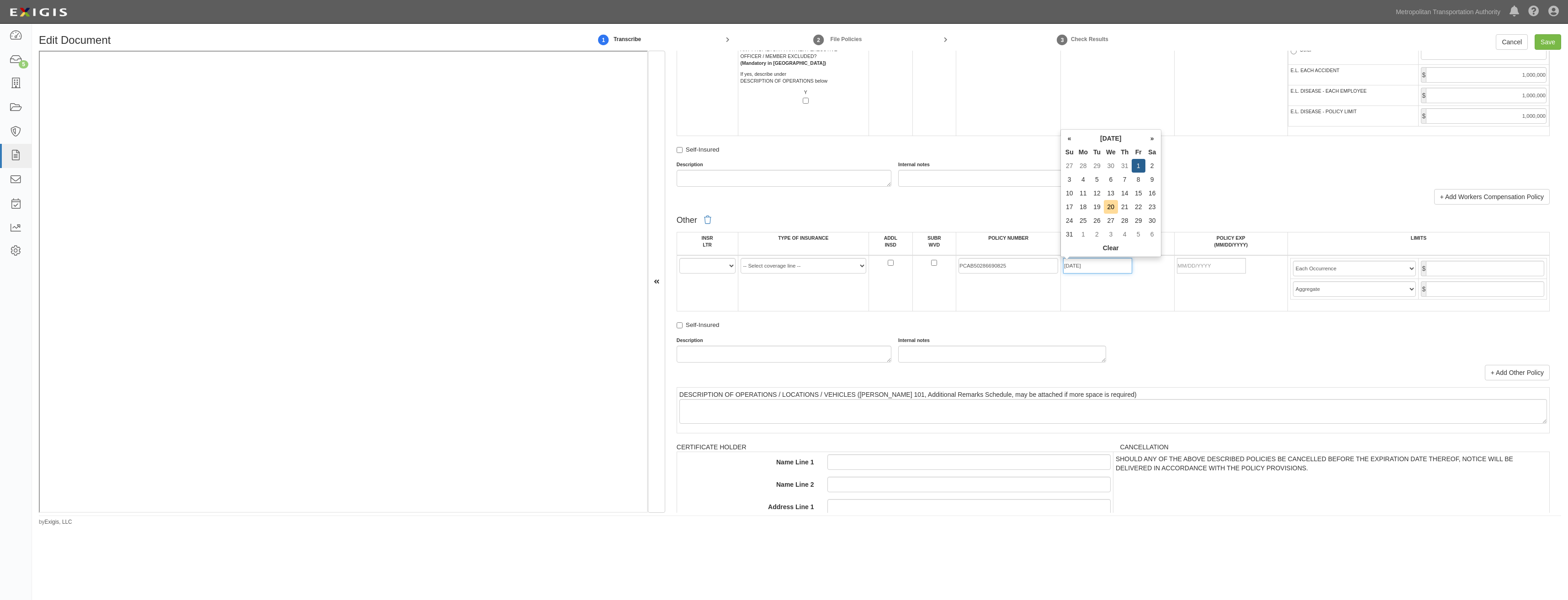
type input "08/01/2025"
type input "[DATE]"
click at [988, 336] on div "Other INSR LTR TYPE OF INSURANCE ADDL INSD SUBR WVD POLICY NUMBER POLICY EFF (M…" at bounding box center [1113, 287] width 873 height 151
click at [1465, 271] on input "text" at bounding box center [1485, 269] width 118 height 16
type input "10,000,000"
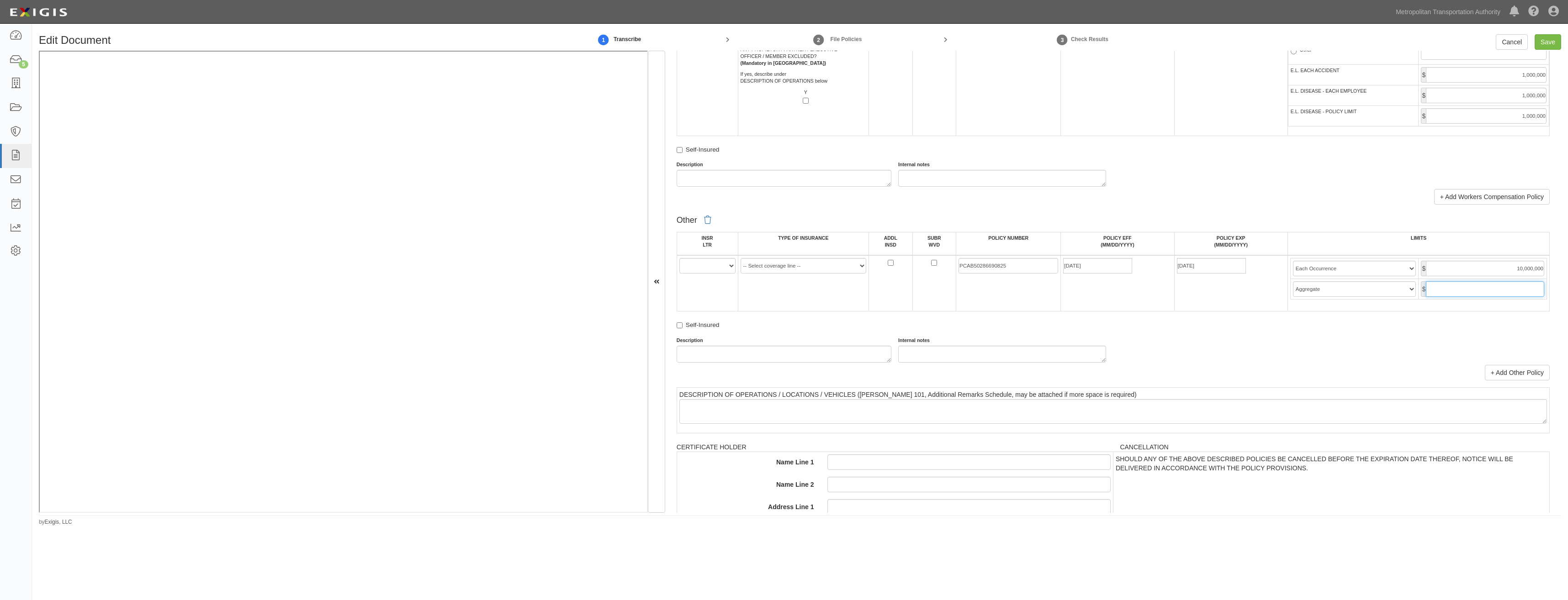
click at [1491, 290] on input "text" at bounding box center [1485, 289] width 118 height 16
type input "10,000,000"
drag, startPoint x: 792, startPoint y: 263, endPoint x: 793, endPoint y: 274, distance: 11.0
click at [792, 263] on select "-- Select coverage line -- Asbestos Abatement Auto Physical Damage Aviation Lia…" at bounding box center [803, 266] width 126 height 16
select select "44"
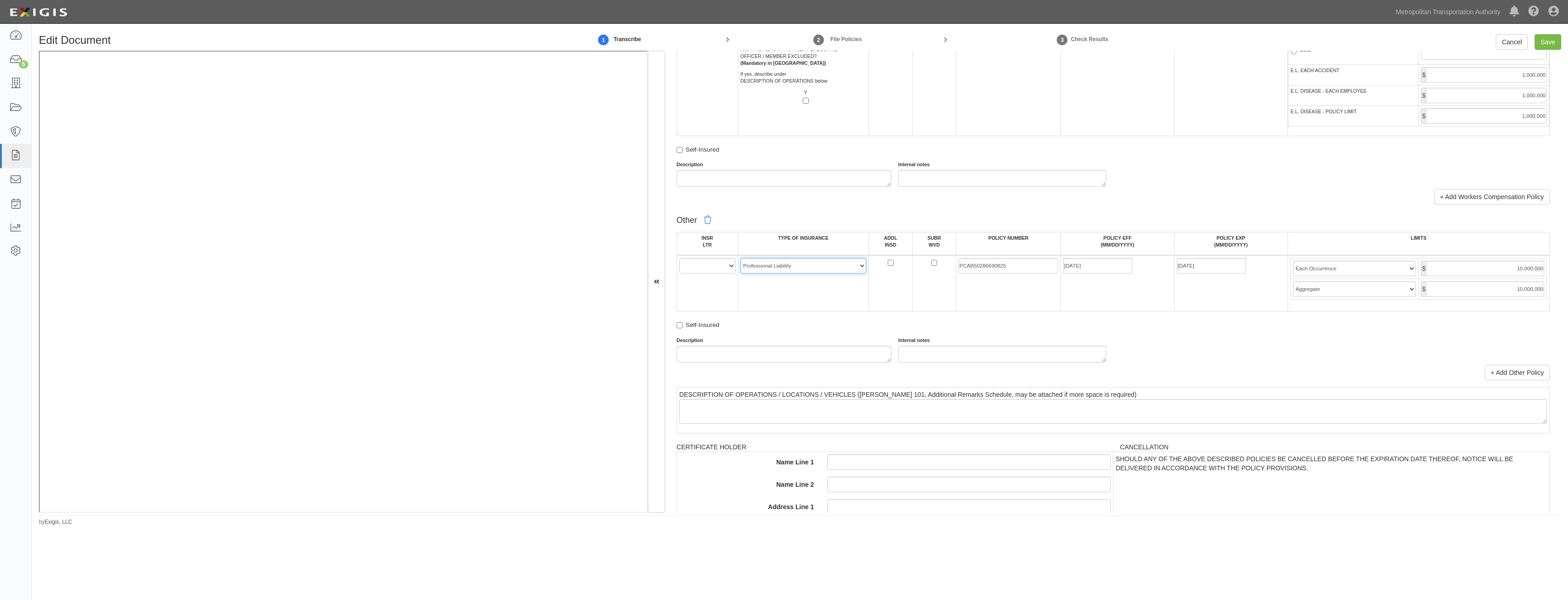
click at [741, 258] on select "-- Select coverage line -- Asbestos Abatement Auto Physical Damage Aviation Lia…" at bounding box center [803, 266] width 126 height 16
click at [830, 310] on td "-- Select coverage line -- Asbestos Abatement Auto Physical Damage Aviation Lia…" at bounding box center [803, 284] width 131 height 56
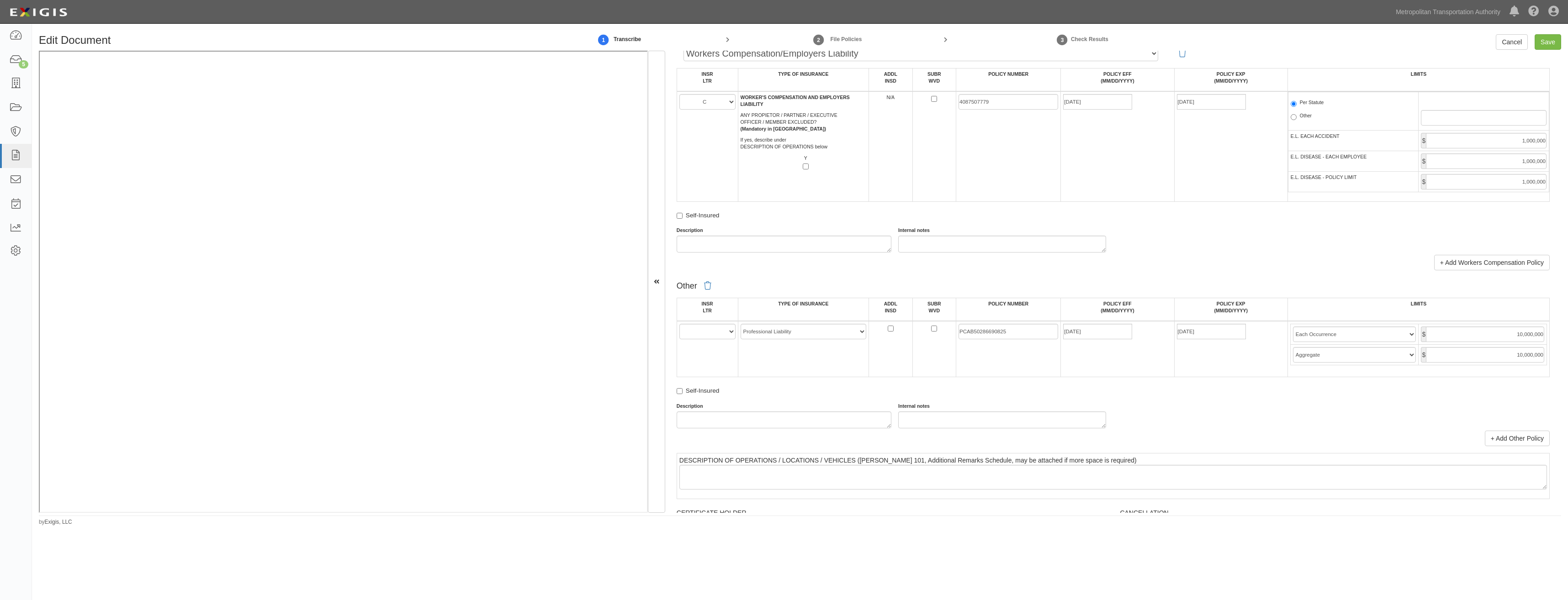
scroll to position [0, 0]
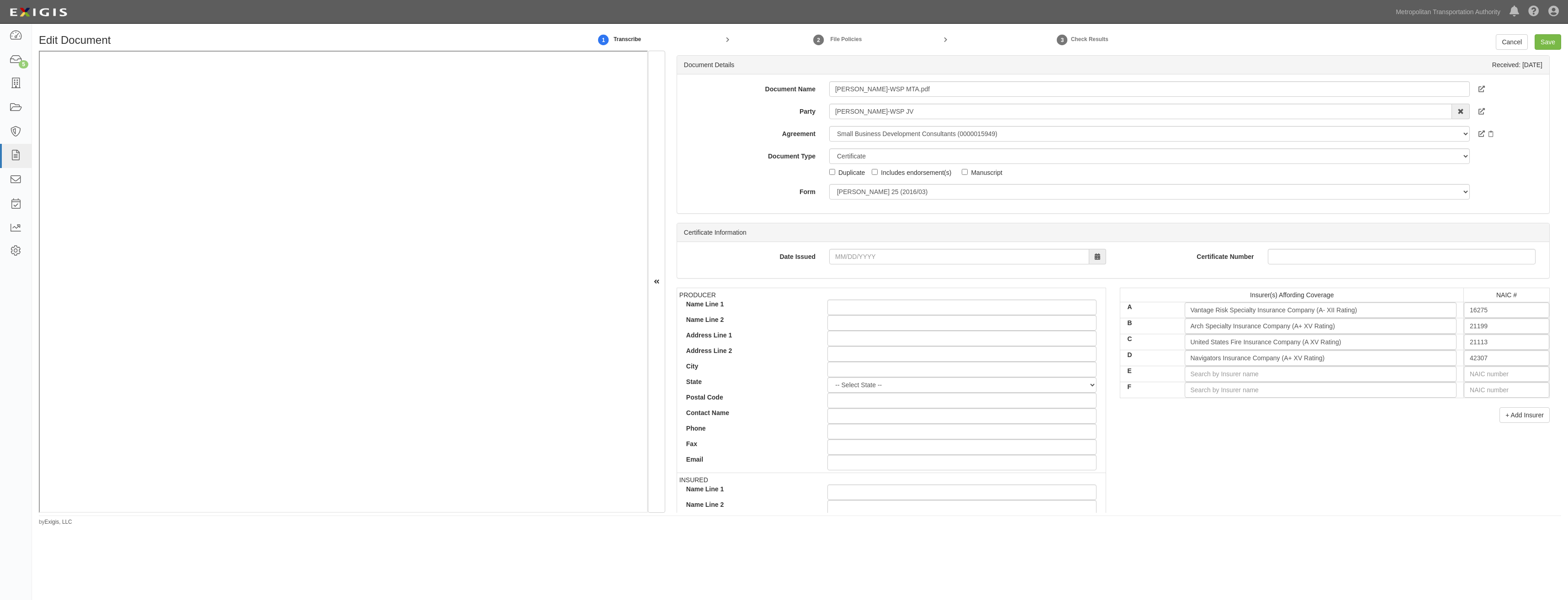
drag, startPoint x: 1199, startPoint y: 340, endPoint x: 1239, endPoint y: 140, distance: 204.0
click at [1299, 377] on input "E" at bounding box center [1320, 374] width 272 height 16
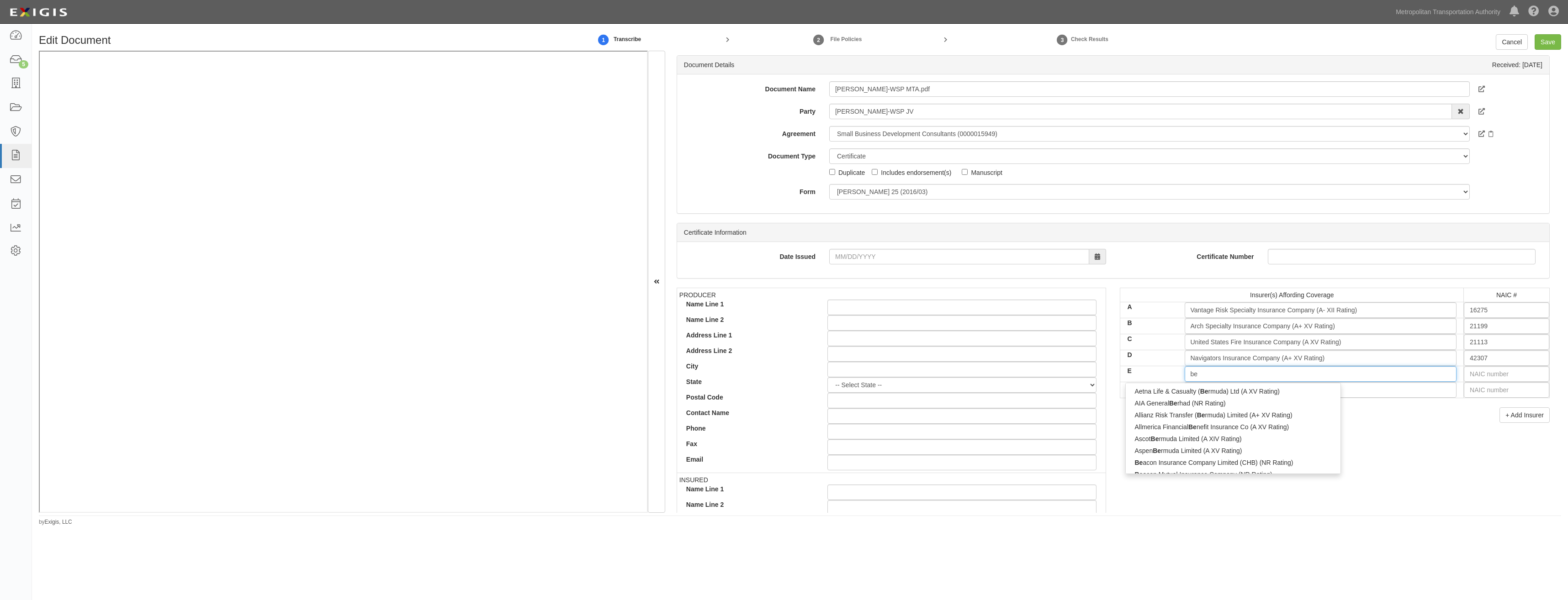
type input "ber"
type input "berkeley Re Designated Activity Co (B++ VIII Rating)"
type input "berk"
type input "berkley Assurance Company (A+ XV Rating)"
type input "berkley"
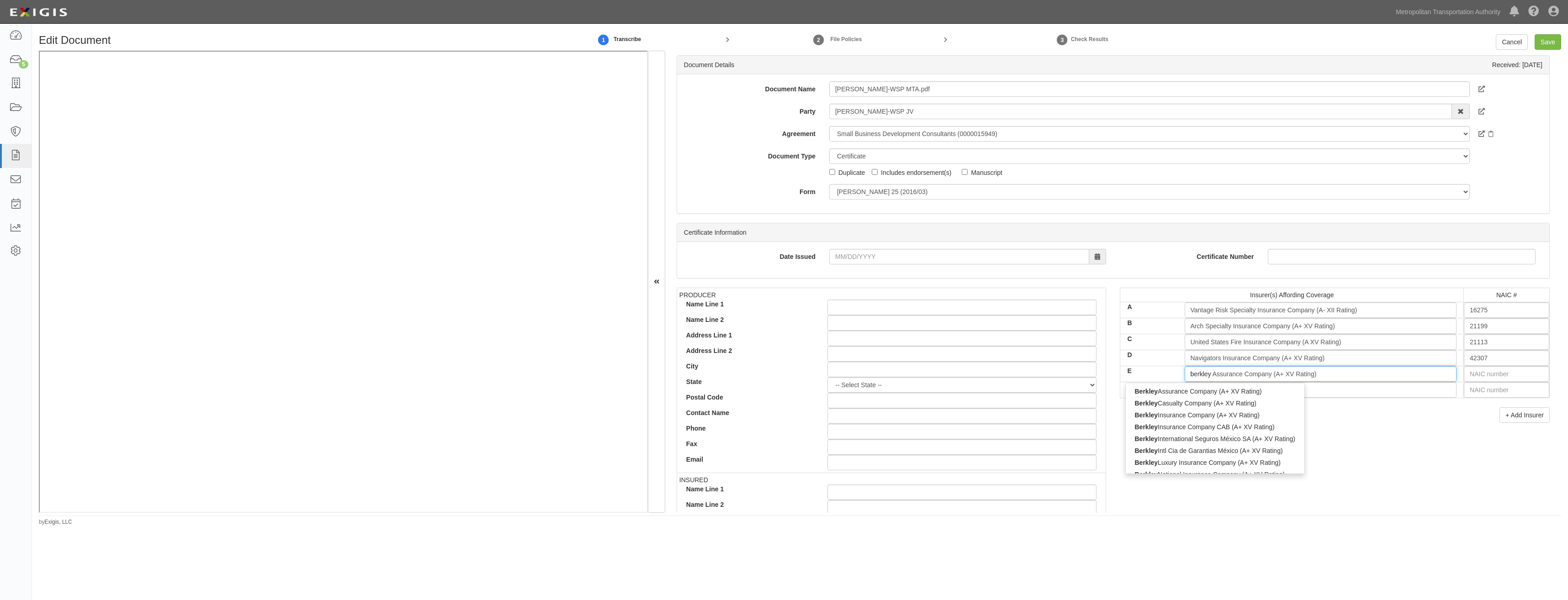
type input "berkley a"
type input "berkley assurance Company (A+ XV Rating)"
type input "berkley ass"
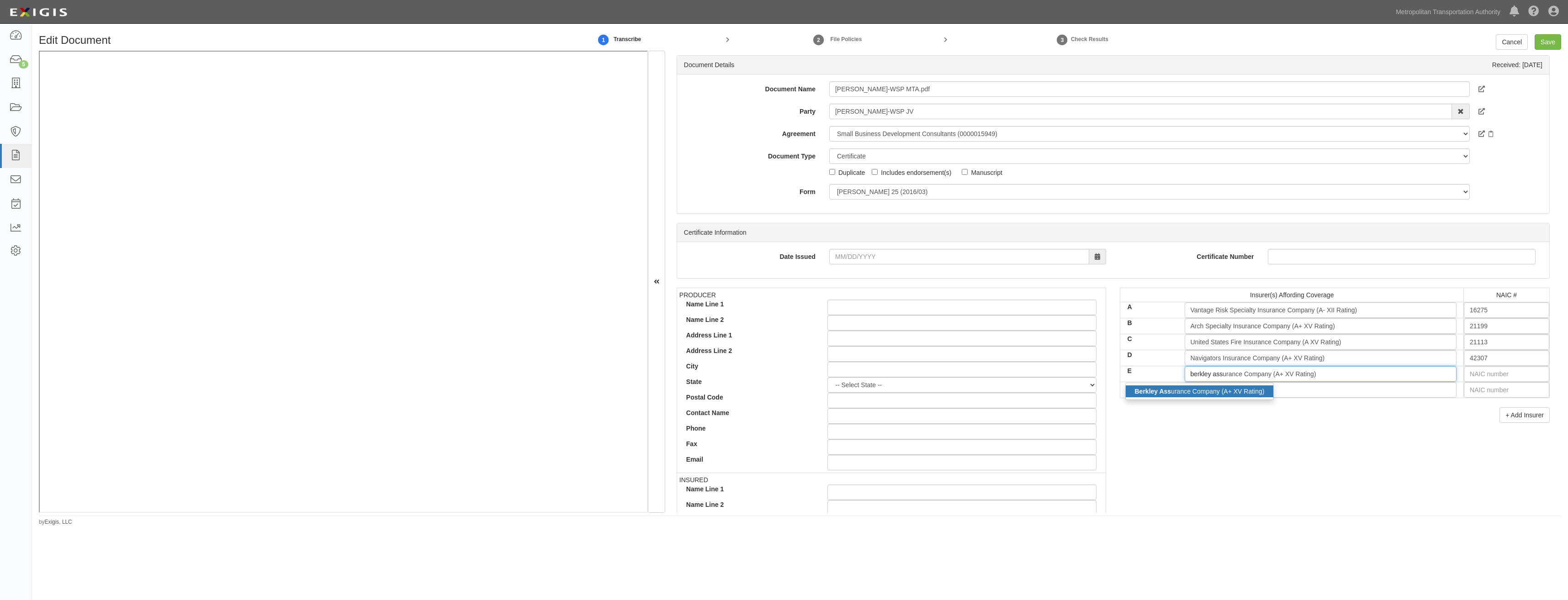
click at [1236, 391] on div "Berkley Ass urance Company (A+ XV Rating)" at bounding box center [1199, 391] width 148 height 12
type input "Berkley Assurance Company (A+ XV Rating)"
type input "39462"
type input "Berkley Assurance Company (A+ XV Rating)"
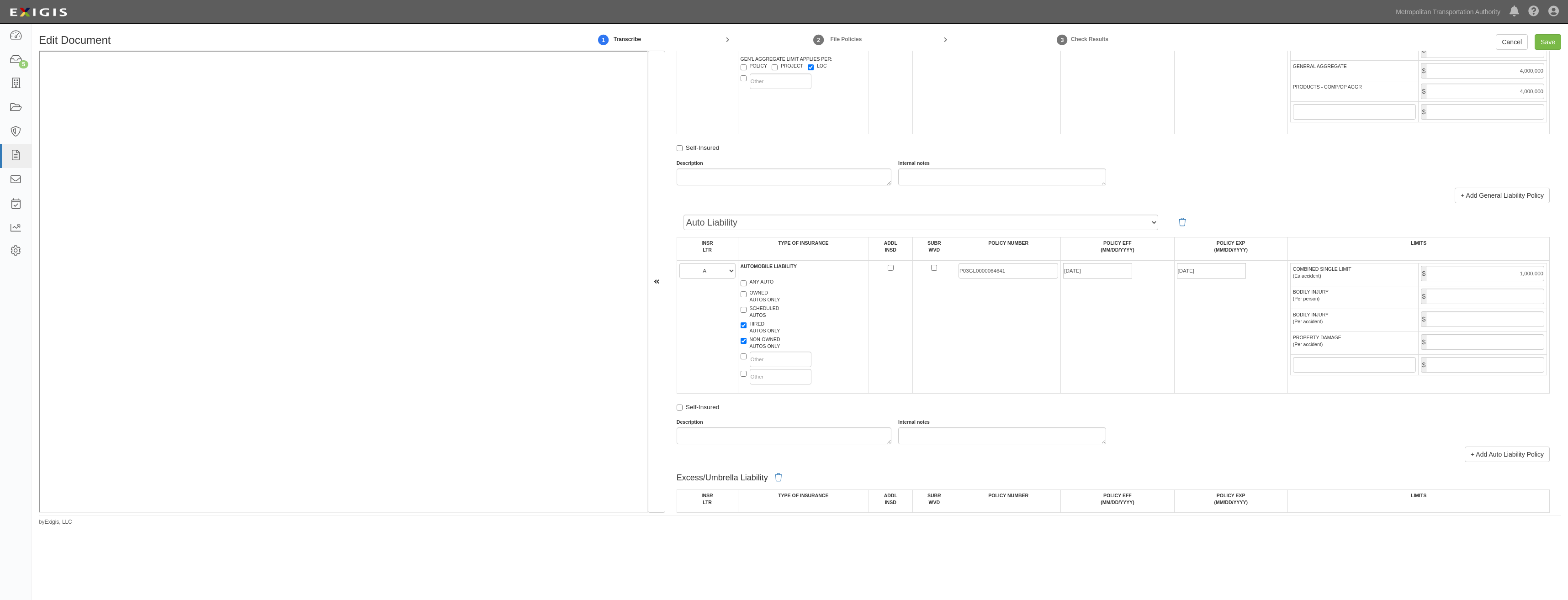
scroll to position [1605, 0]
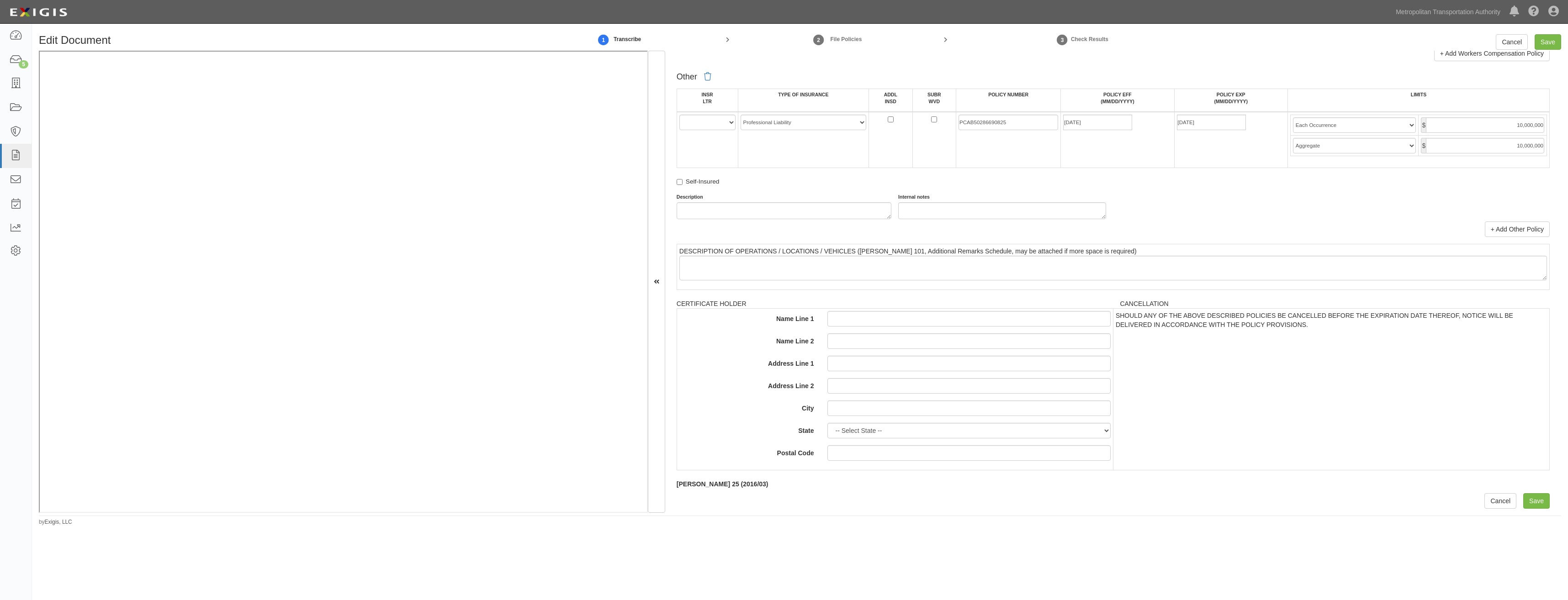
drag, startPoint x: 1114, startPoint y: 249, endPoint x: 1088, endPoint y: 388, distance: 141.4
drag, startPoint x: 701, startPoint y: 120, endPoint x: 703, endPoint y: 130, distance: 10.2
click at [701, 120] on select "A B C D E F" at bounding box center [707, 122] width 56 height 16
select select "E"
click at [679, 114] on select "A B C D E F" at bounding box center [707, 122] width 56 height 16
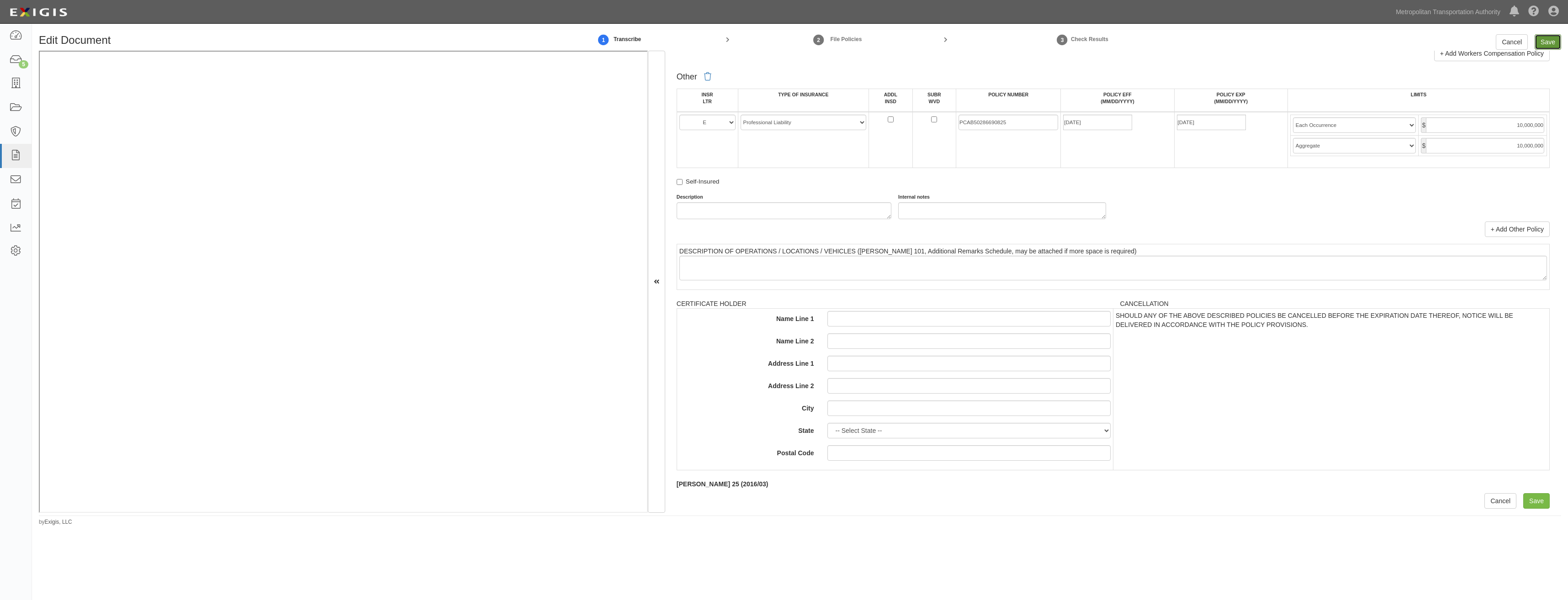
click at [1544, 43] on input "Save" at bounding box center [1548, 42] width 27 height 16
type input "2000000"
type input "4000000"
type input "1000000"
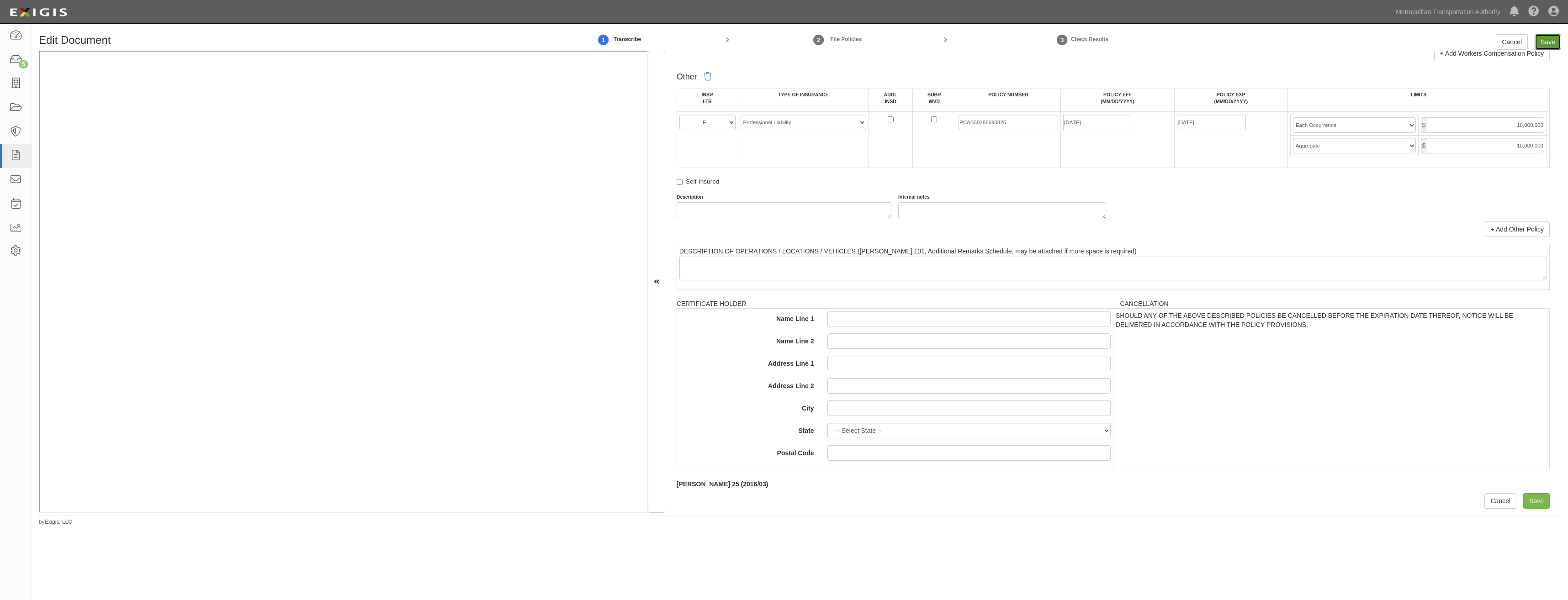
type input "3000000"
type input "1000000"
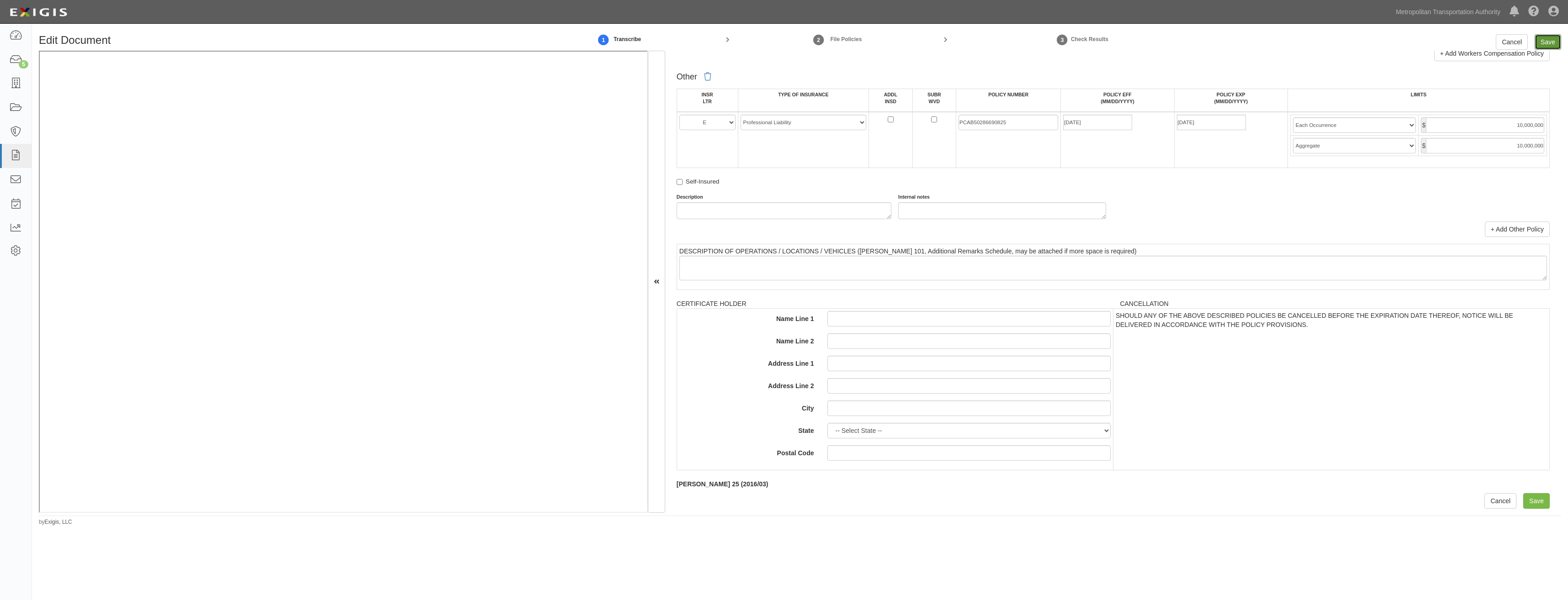
type input "10000000"
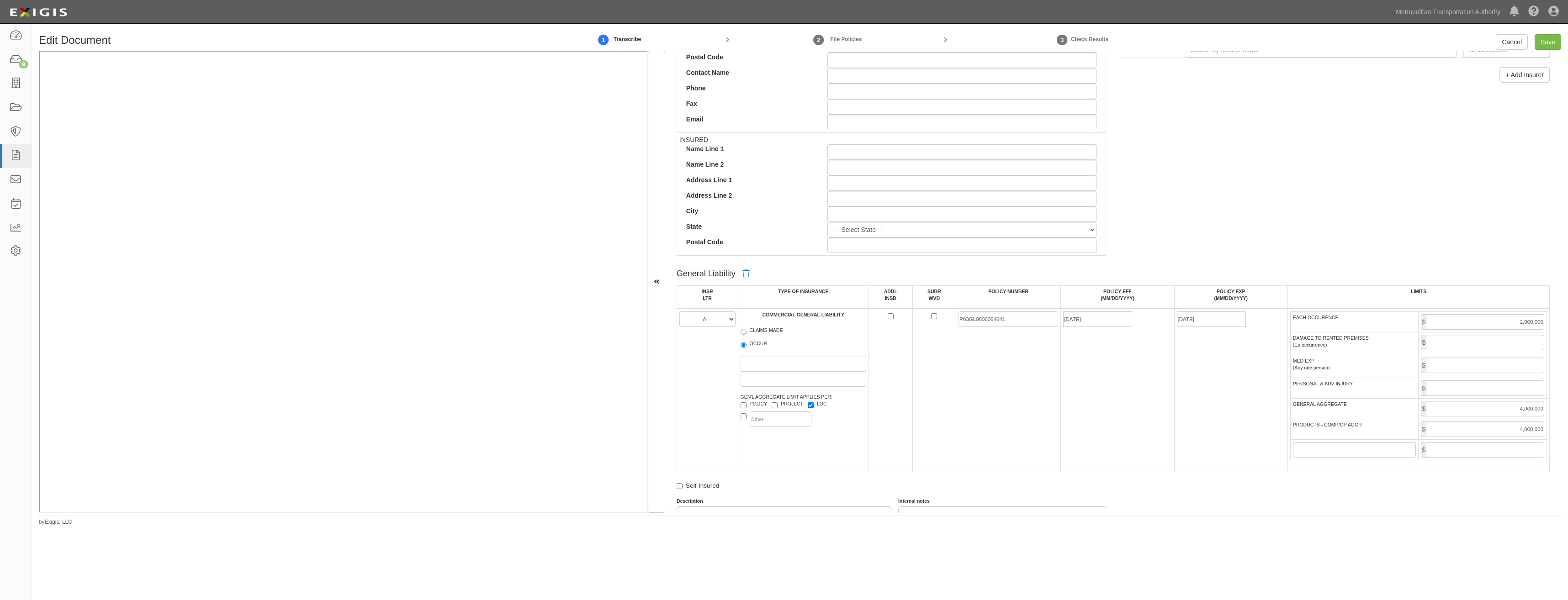
scroll to position [1605, 0]
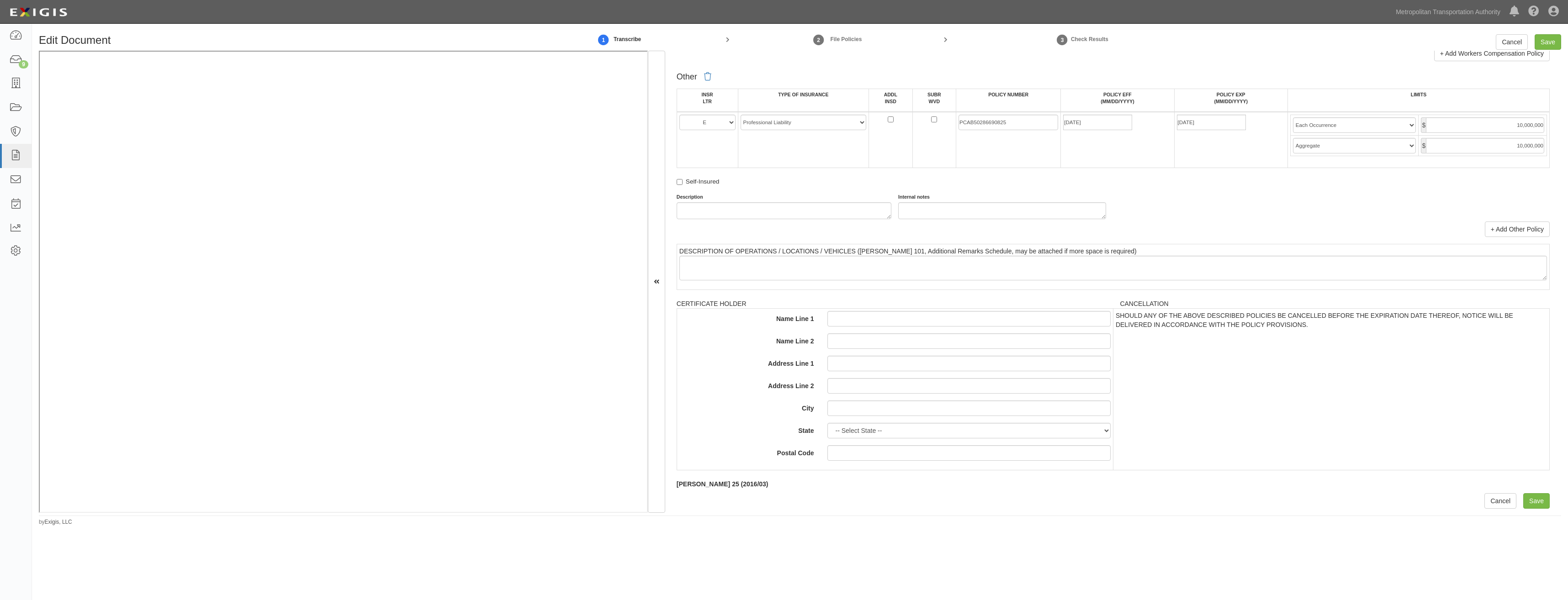
drag, startPoint x: 1163, startPoint y: 205, endPoint x: 1144, endPoint y: 529, distance: 324.6
click at [1516, 124] on input "10,000,000" at bounding box center [1485, 125] width 118 height 16
type input "20,000,000"
click at [1491, 145] on input "10,000,000" at bounding box center [1485, 146] width 118 height 16
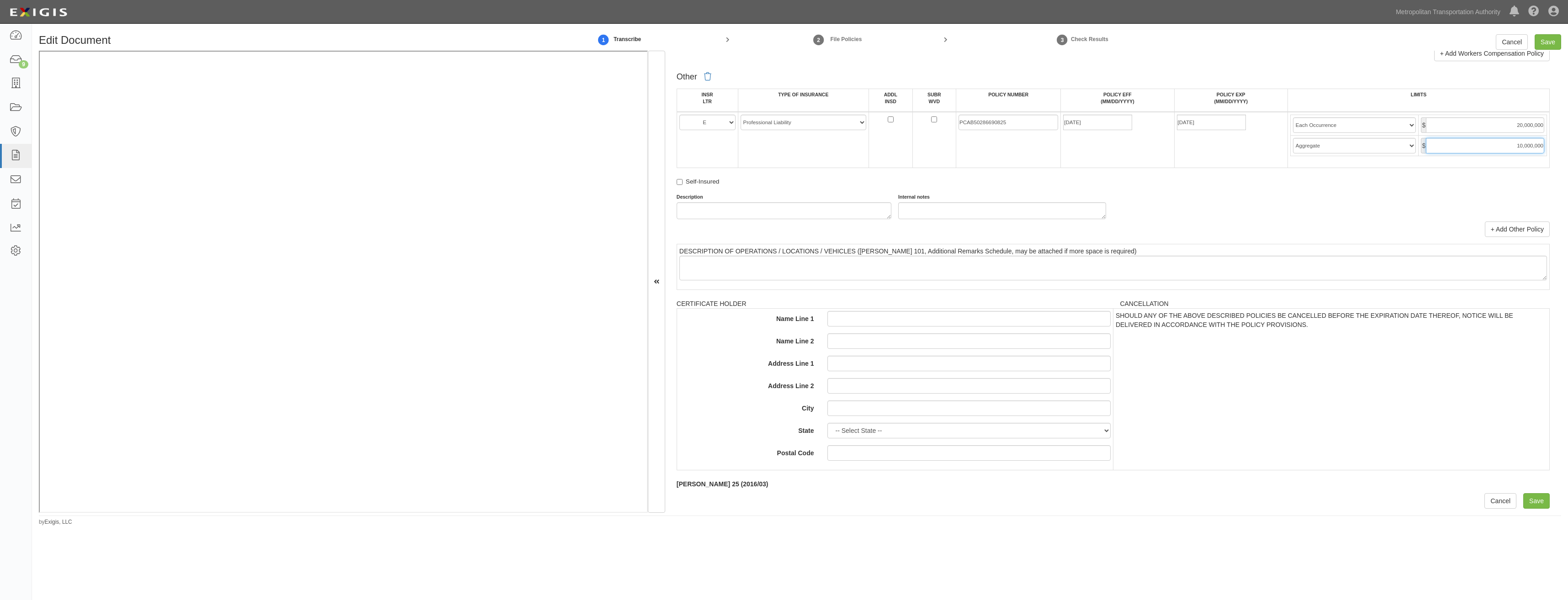
click at [1491, 145] on input "10,000,000" at bounding box center [1485, 146] width 118 height 16
type input "20,000,000"
click at [1317, 231] on div "+ Add Other Policy" at bounding box center [1113, 229] width 873 height 16
click at [1553, 41] on input "Save" at bounding box center [1548, 42] width 27 height 16
type input "2000000"
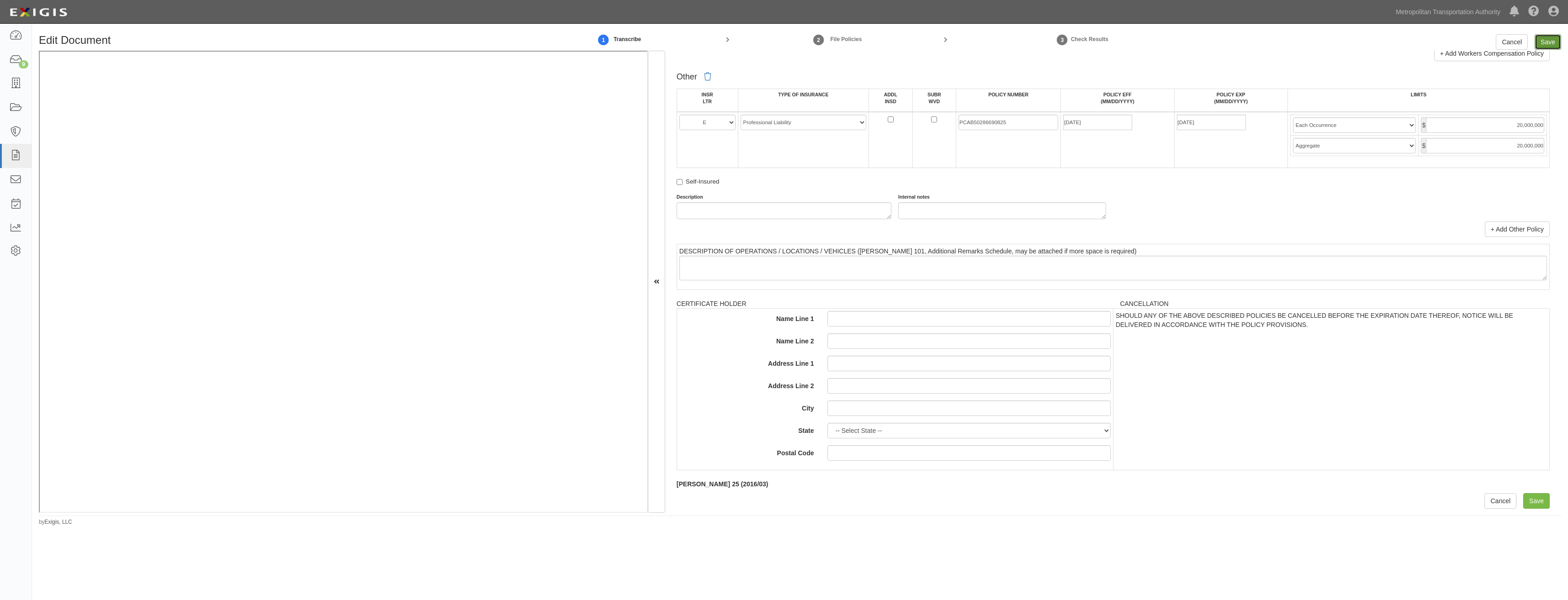
type input "4000000"
type input "1000000"
type input "3000000"
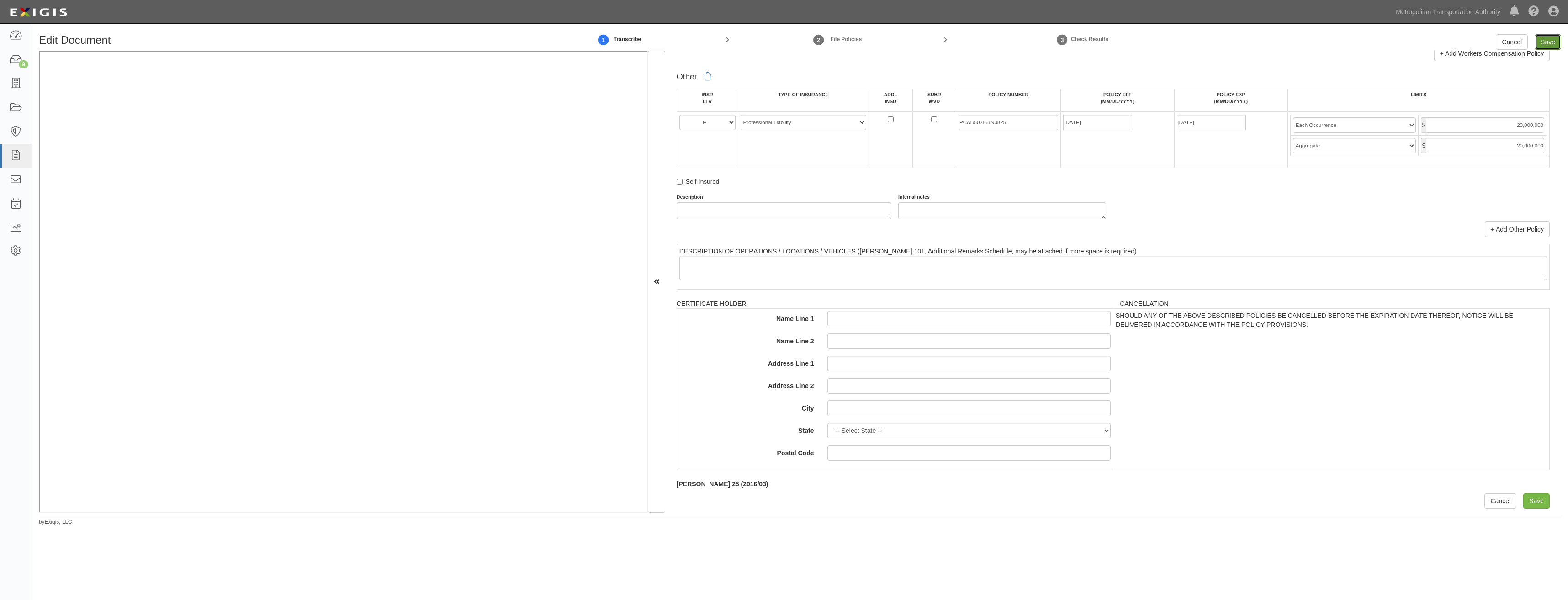
type input "1000000"
type input "20000000"
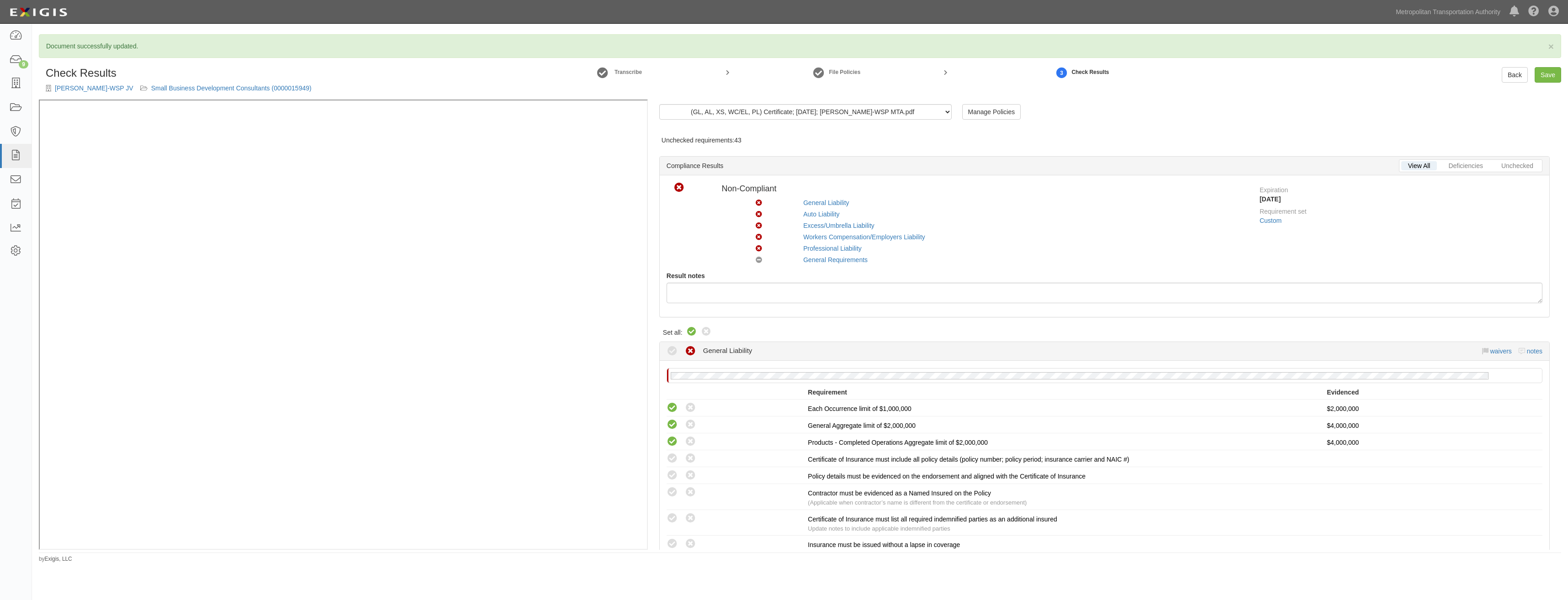
click at [694, 332] on icon at bounding box center [691, 332] width 11 height 11
radio input "true"
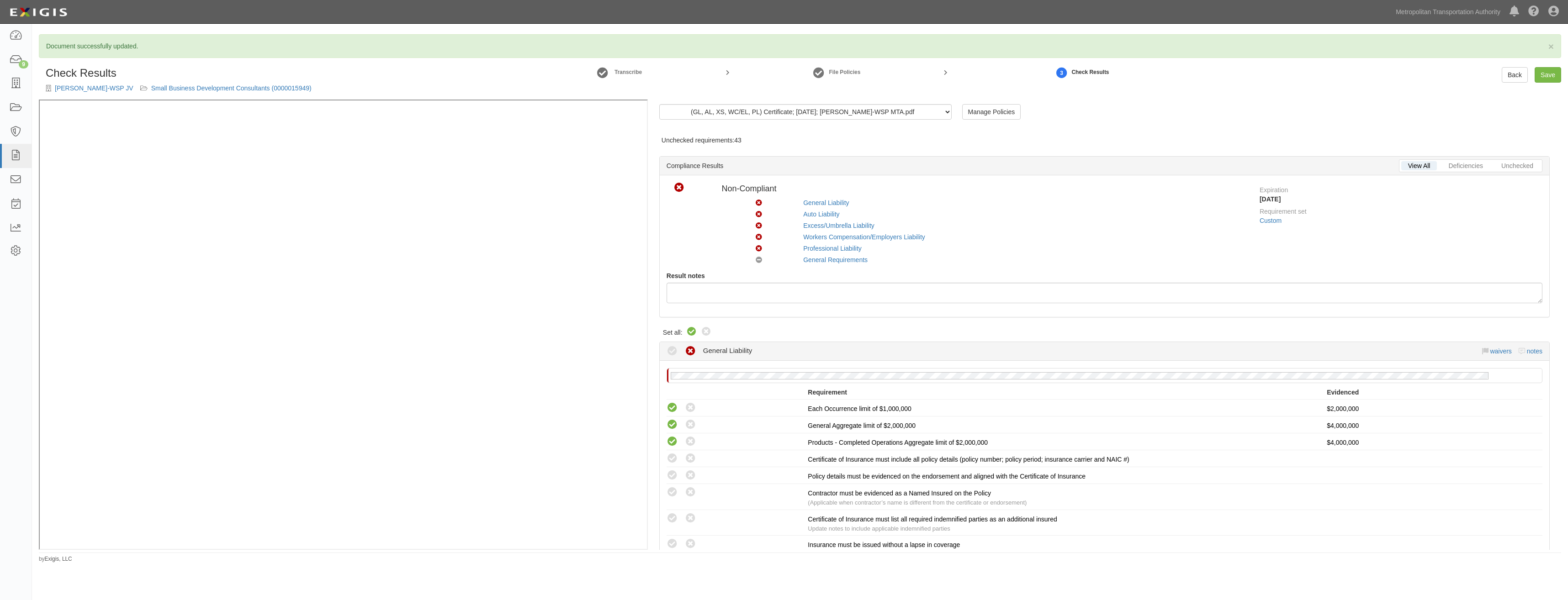
radio input "true"
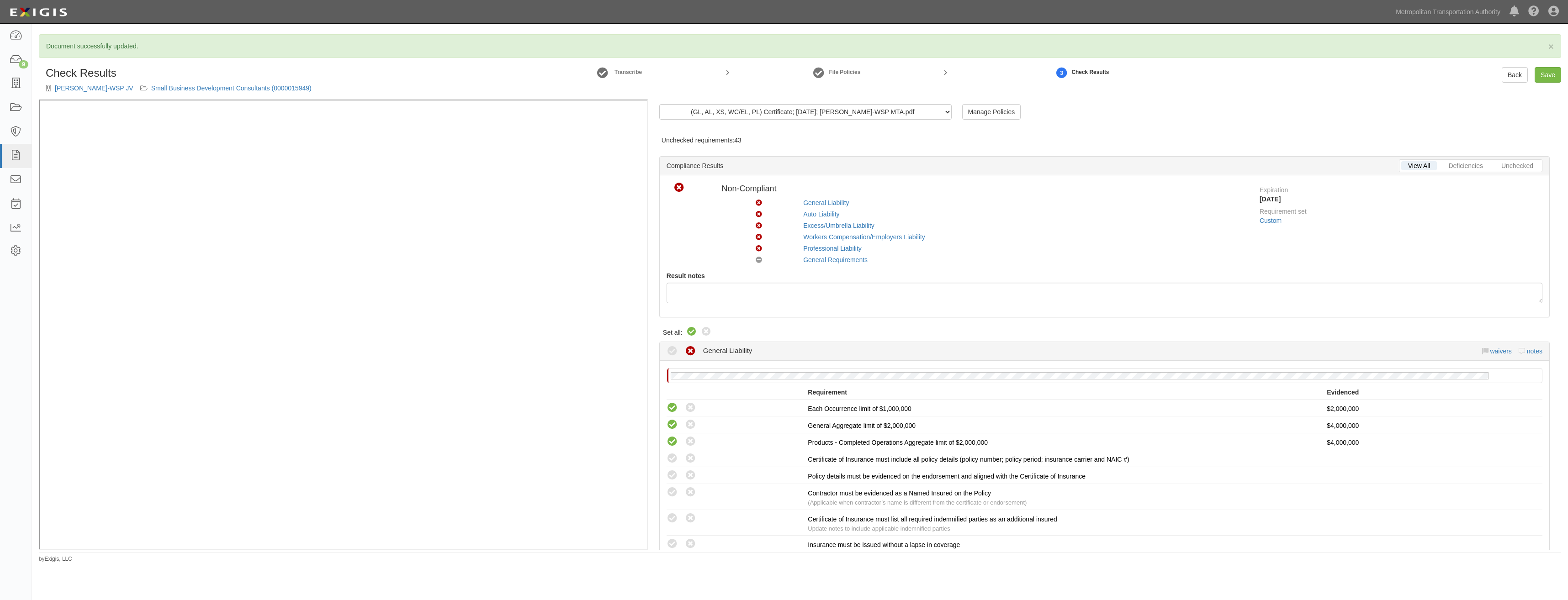
radio input "true"
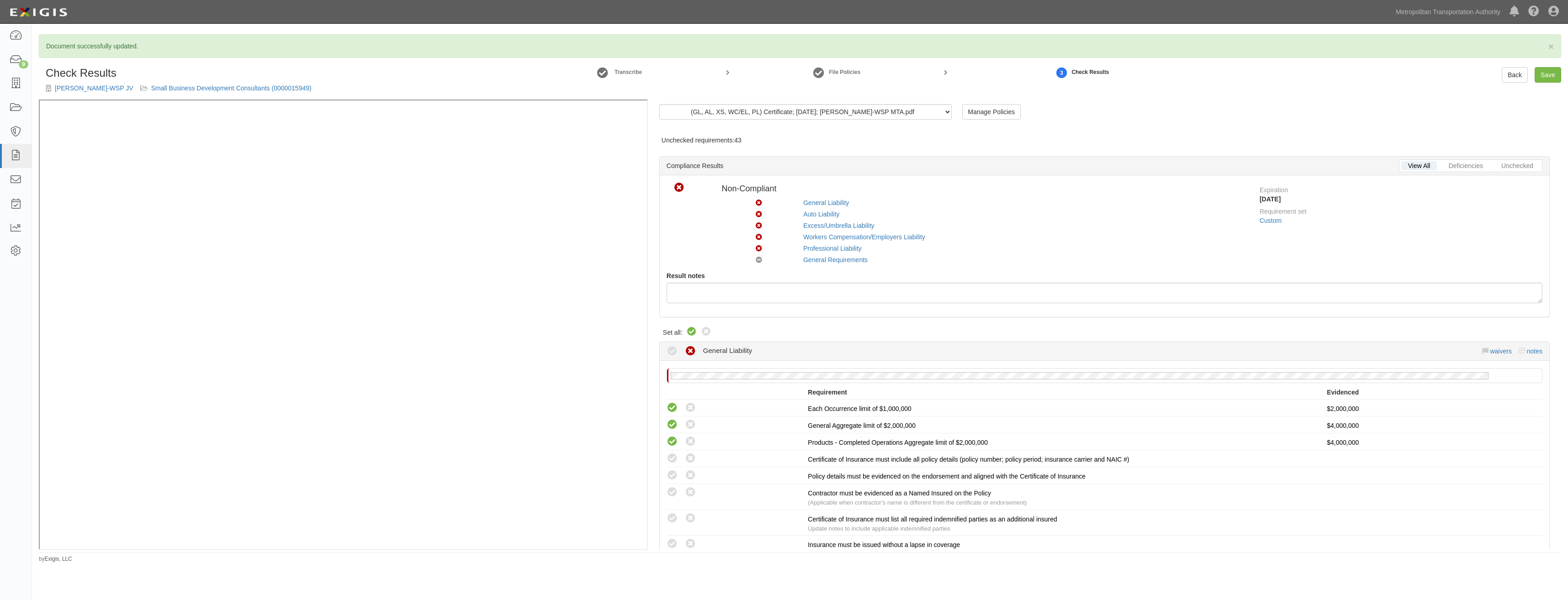
radio input "true"
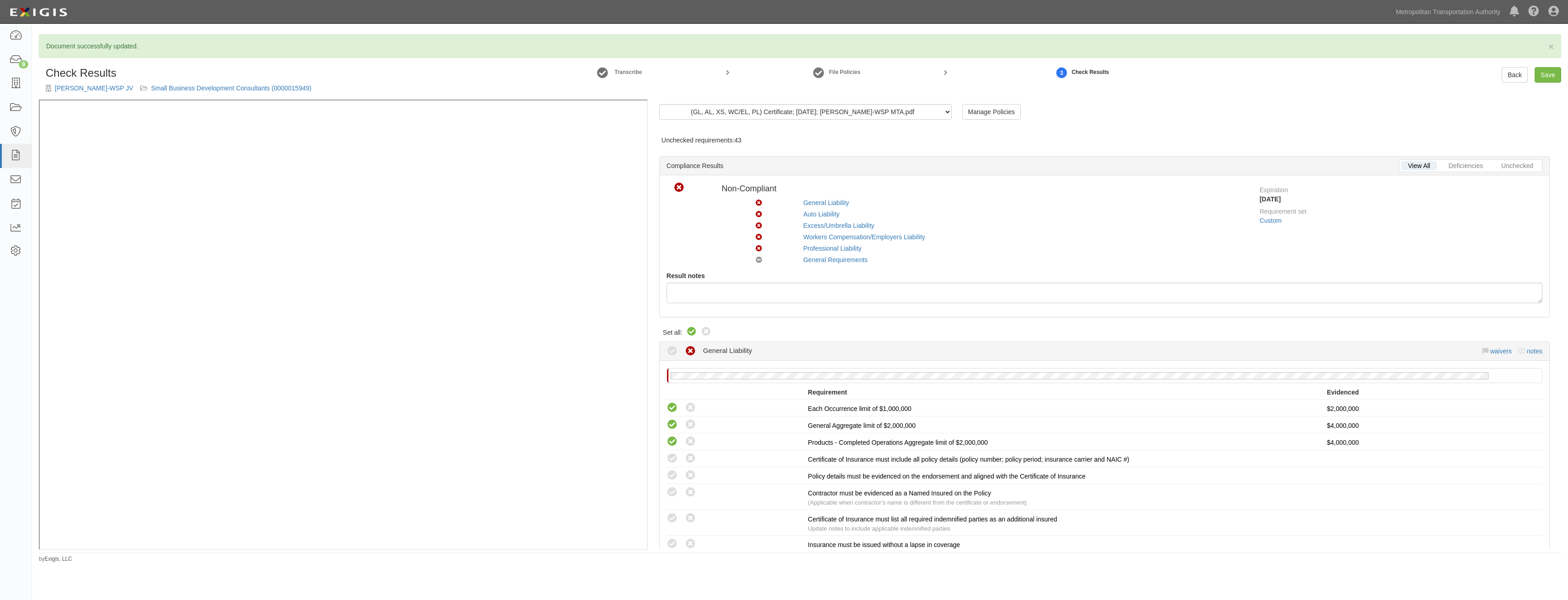
radio input "true"
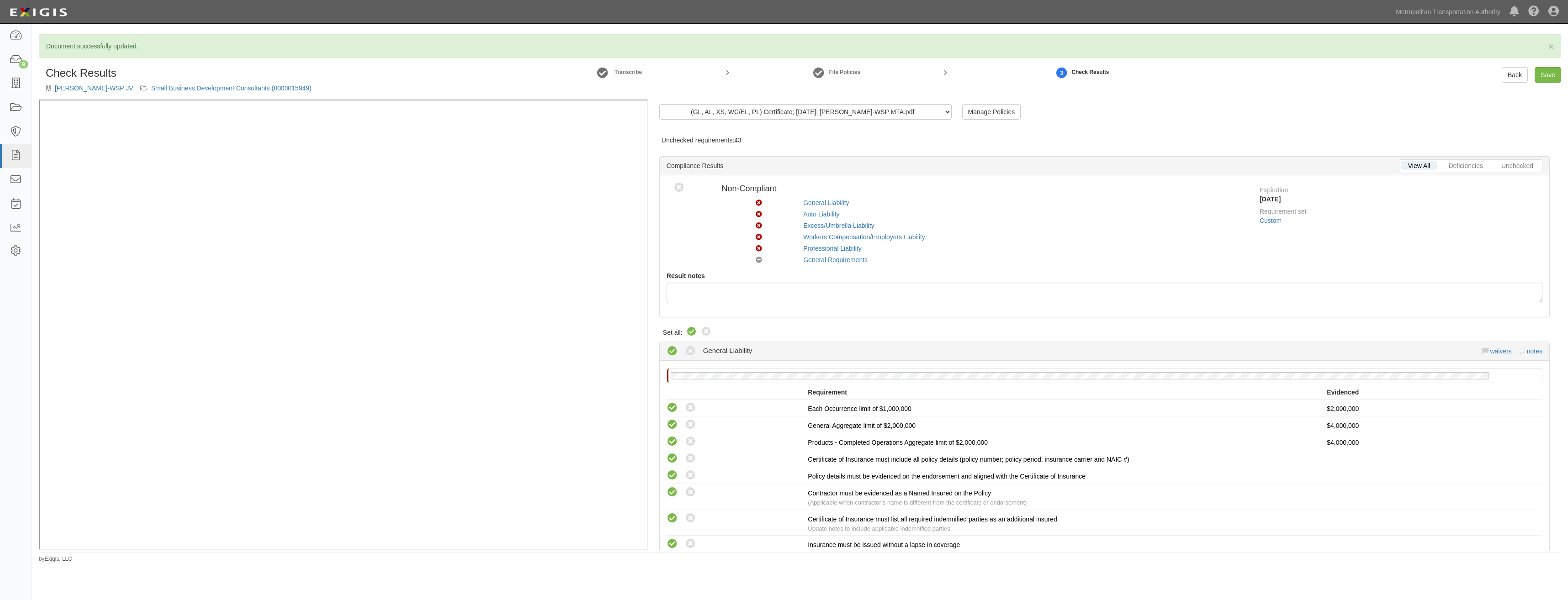
radio input "true"
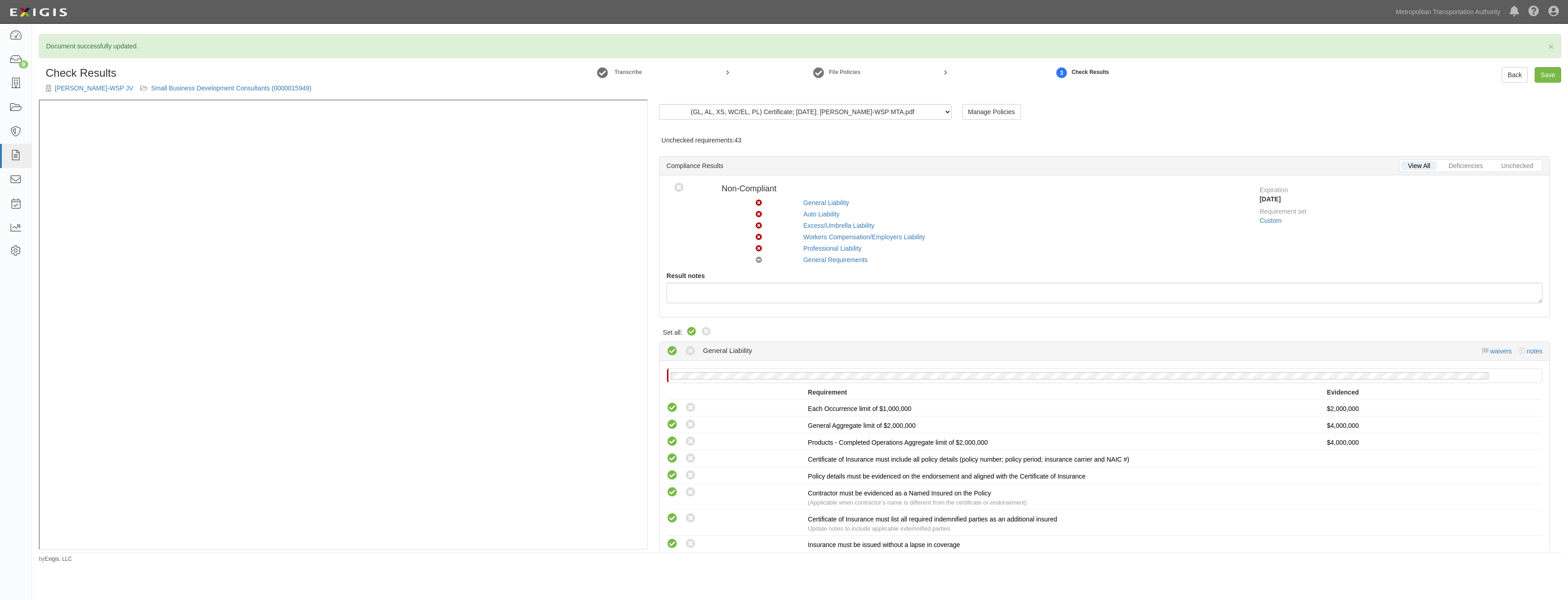
radio input "true"
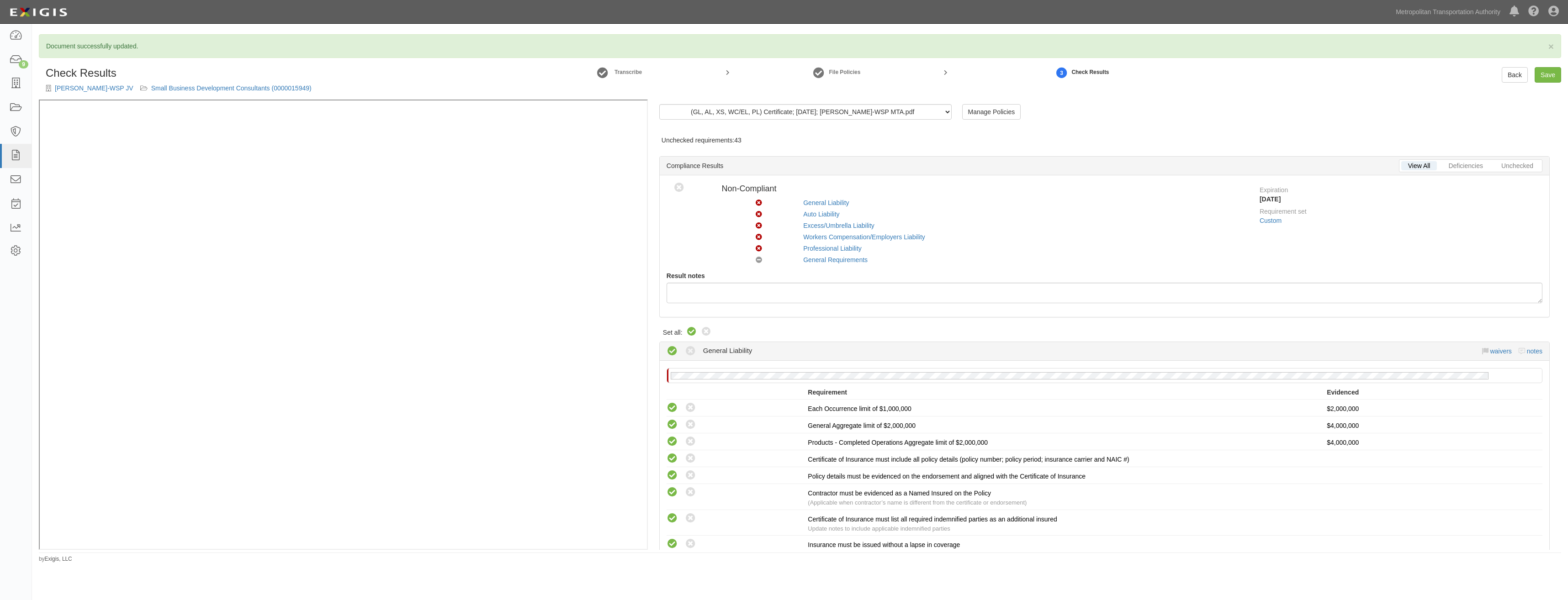
radio input "true"
radio input "false"
radio input "true"
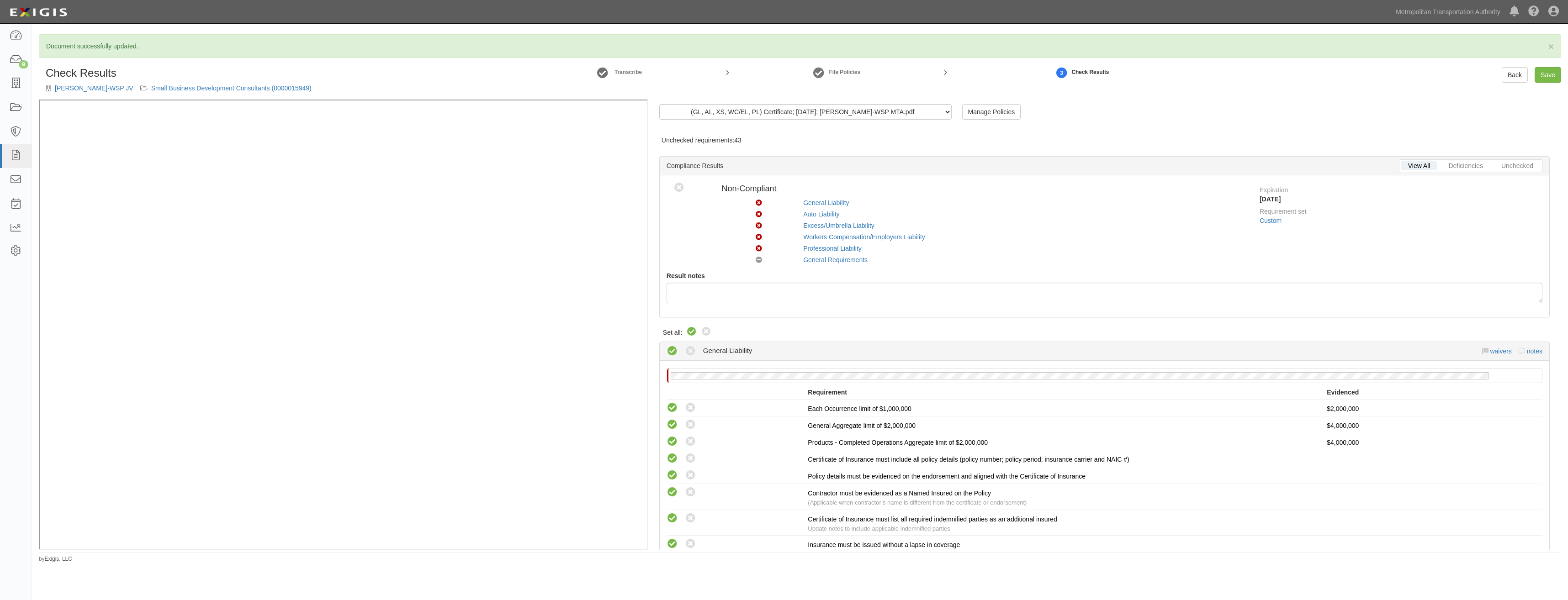
radio input "true"
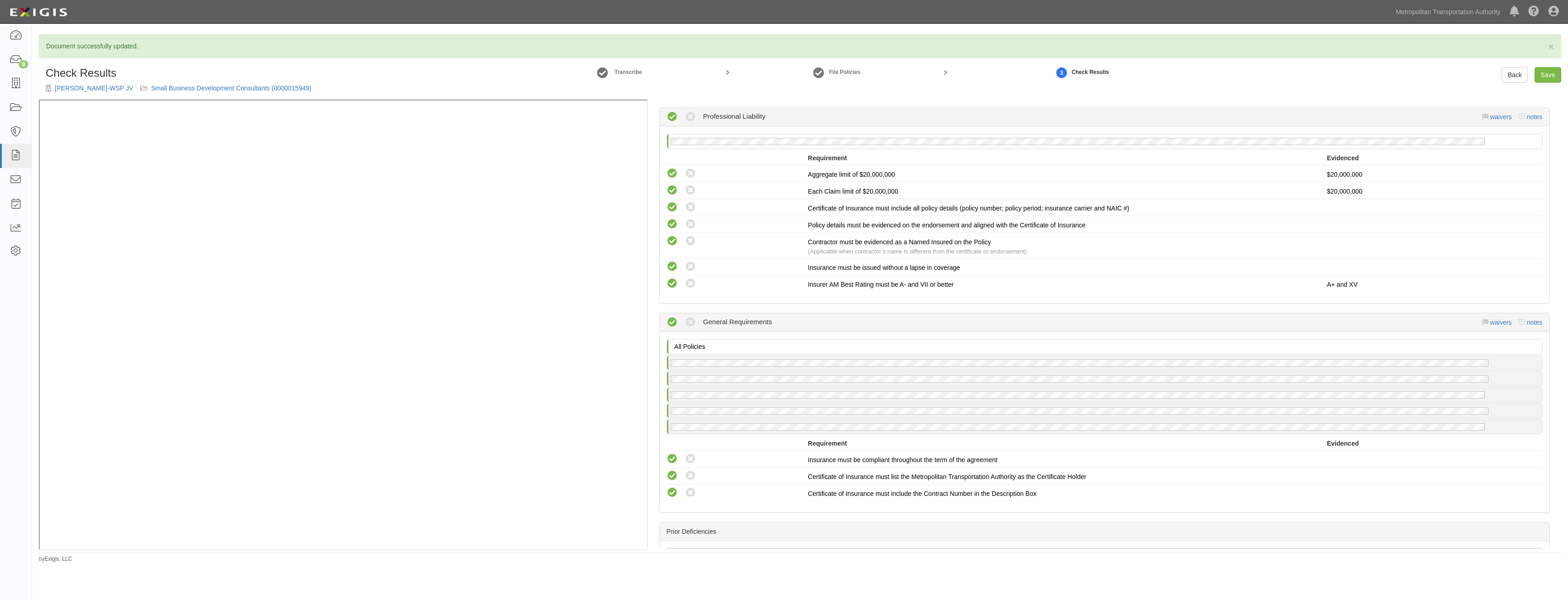
scroll to position [1826, 0]
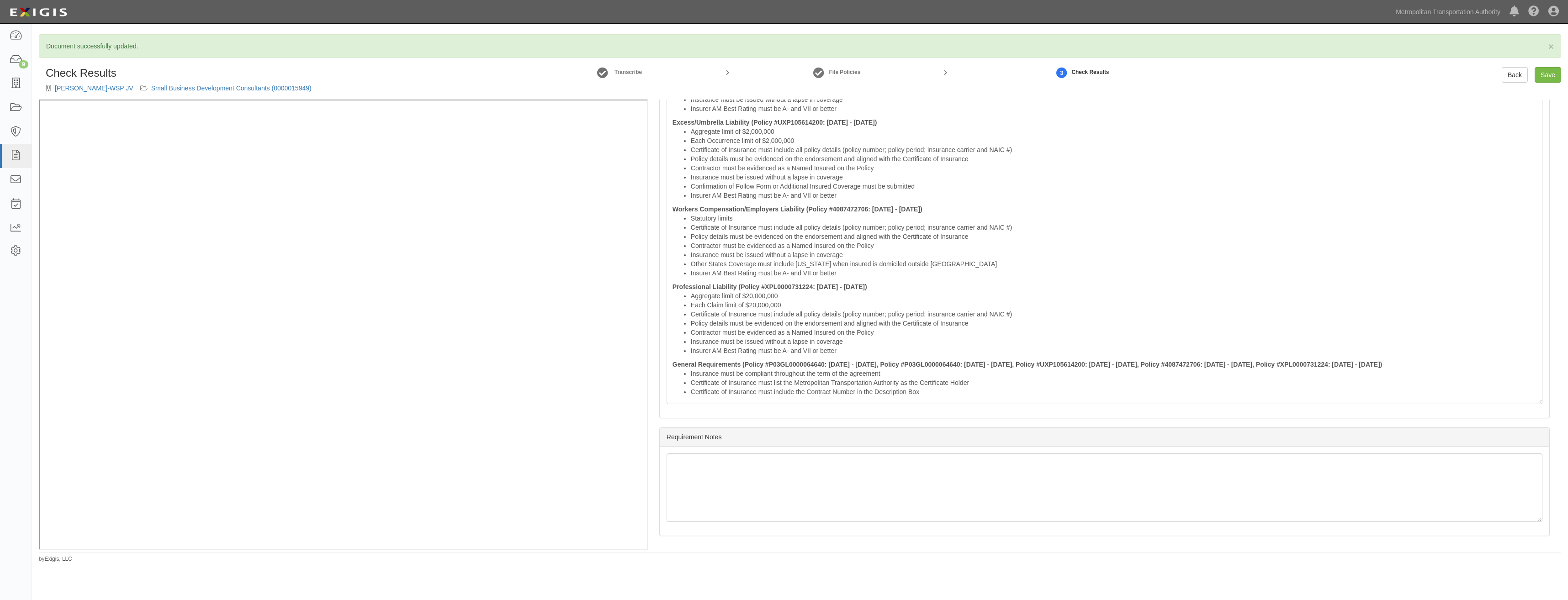
drag, startPoint x: 1119, startPoint y: 208, endPoint x: 1129, endPoint y: 442, distance: 234.2
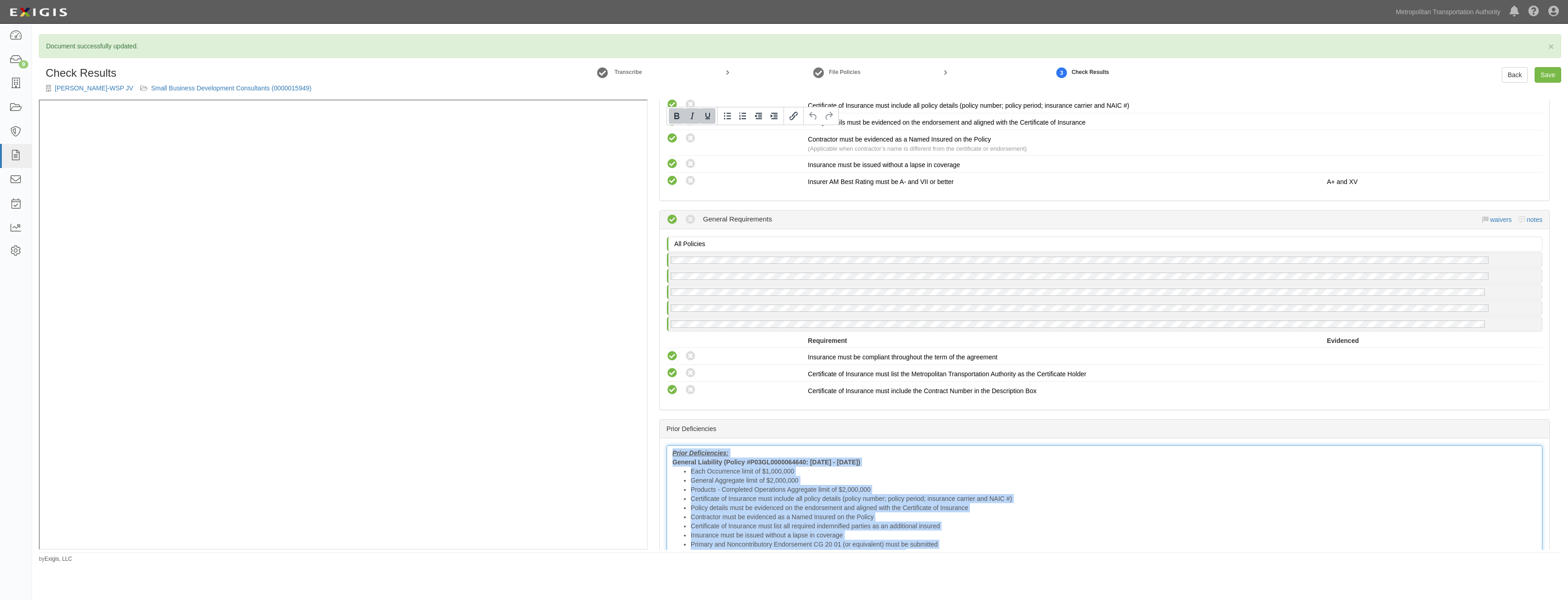
drag, startPoint x: 928, startPoint y: 394, endPoint x: 642, endPoint y: 55, distance: 443.5
click at [642, 55] on div "× Document successfully updated. Check Results [GEOGRAPHIC_DATA]-WSP JV Small B…" at bounding box center [800, 298] width 1536 height 529
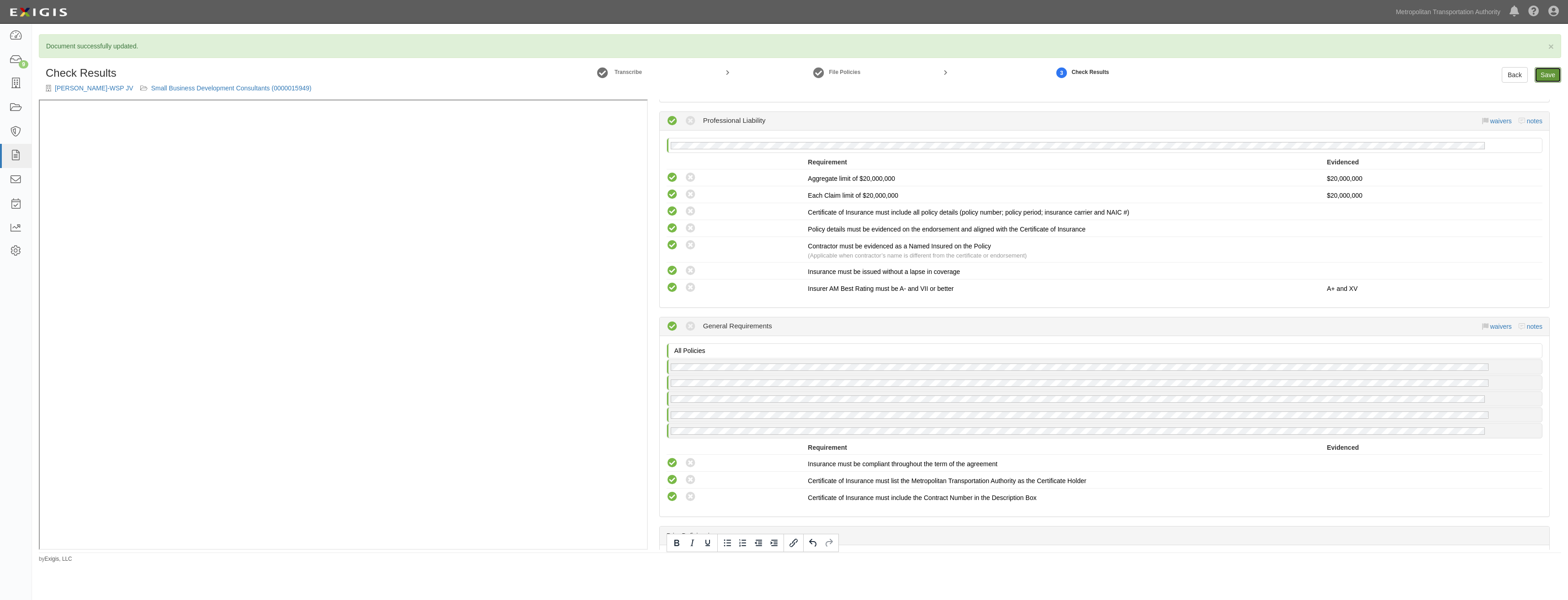
click at [1556, 69] on link "Save" at bounding box center [1548, 75] width 27 height 16
radio input "true"
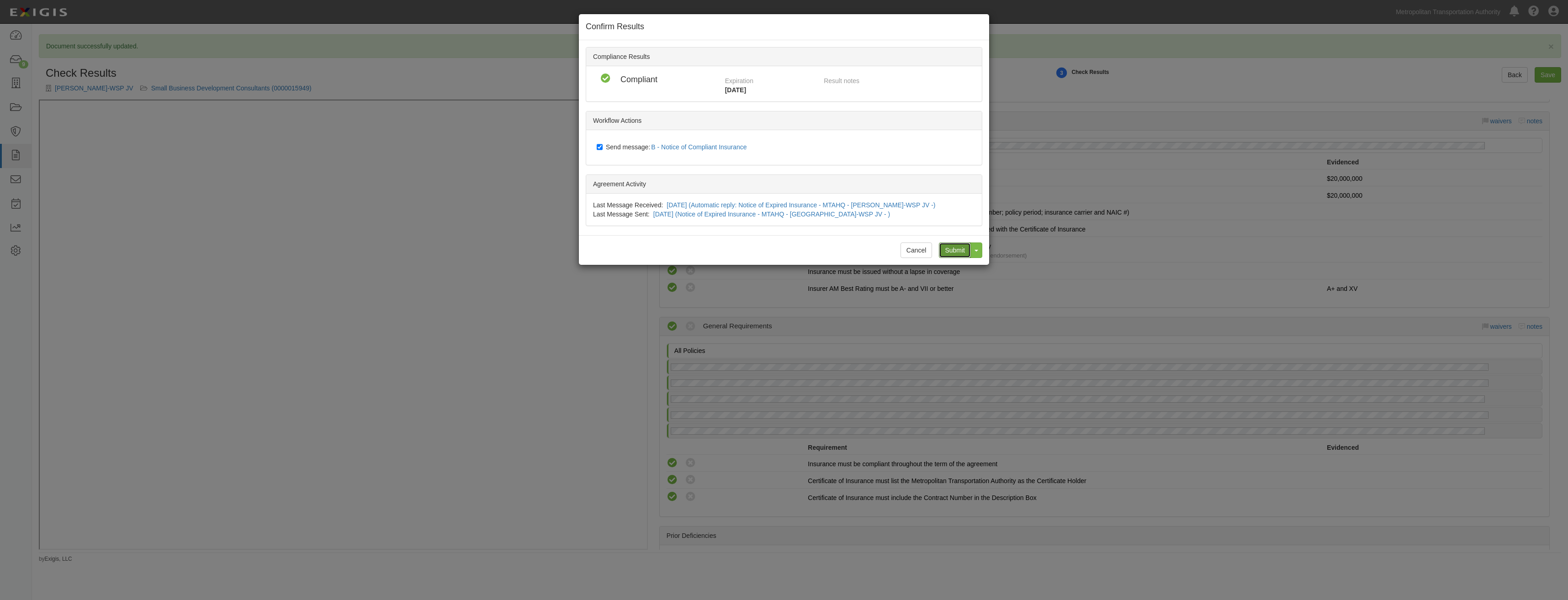
click at [953, 256] on input "Submit" at bounding box center [954, 251] width 32 height 16
